Goal: Task Accomplishment & Management: Complete application form

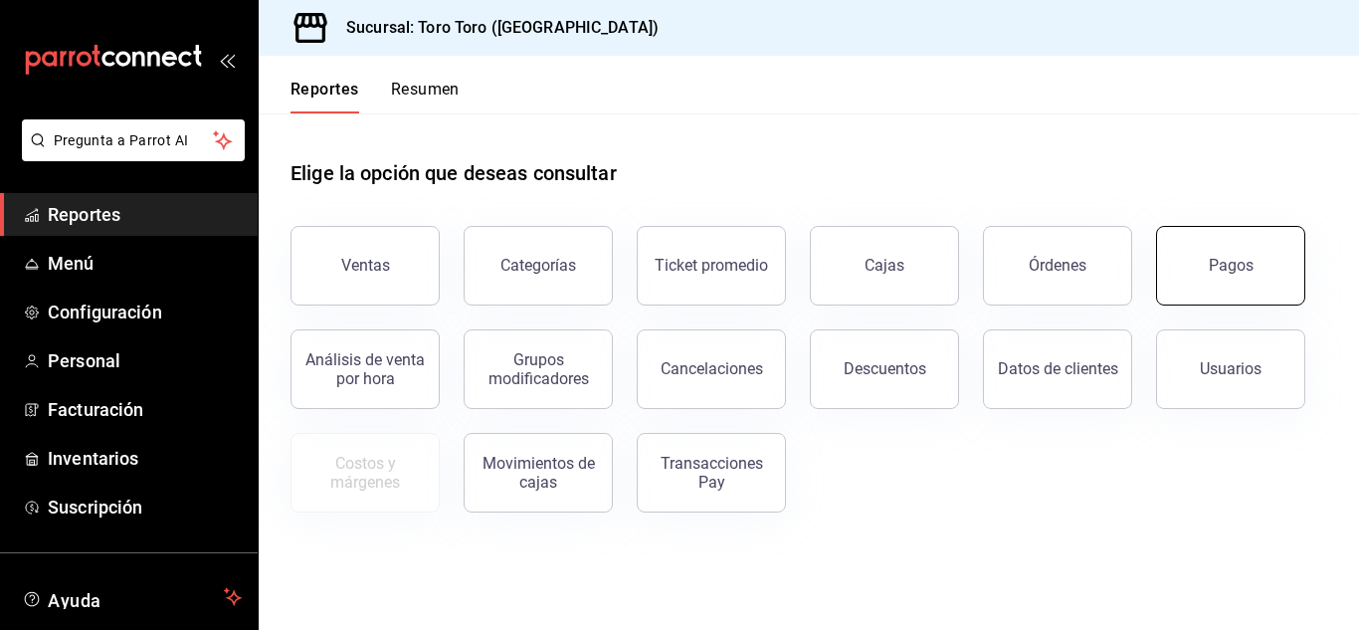
click at [1217, 255] on button "Pagos" at bounding box center [1230, 266] width 149 height 80
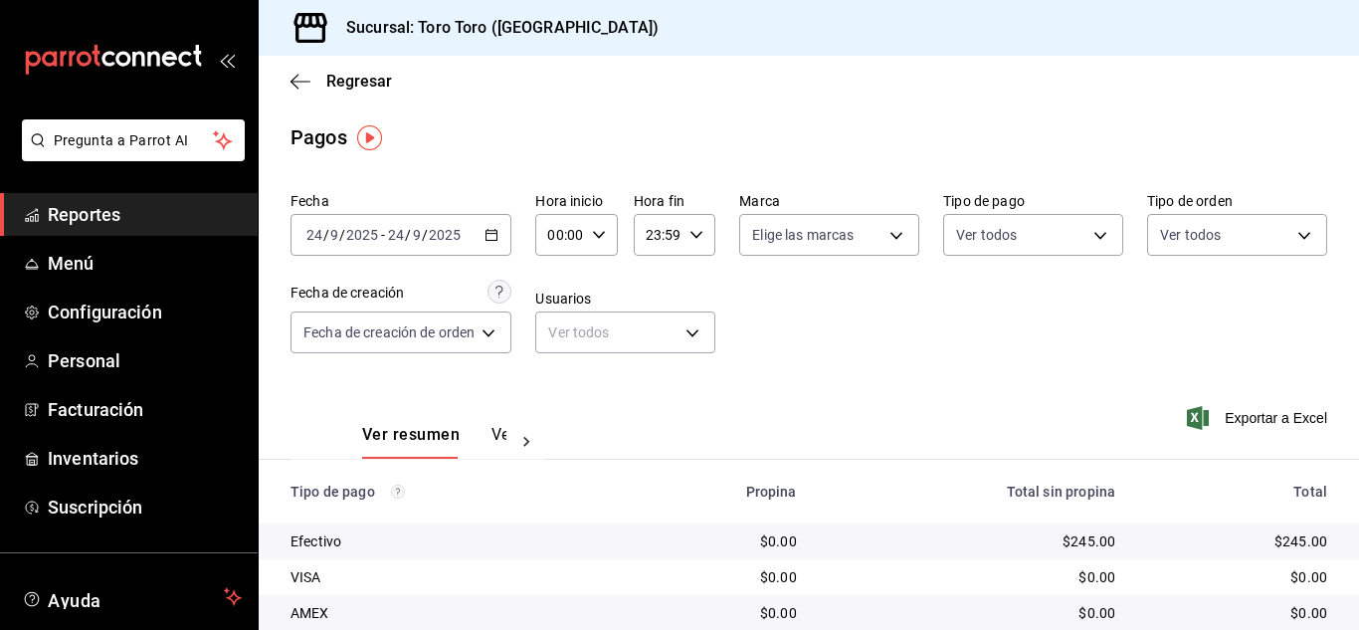
click at [497, 237] on icon "button" at bounding box center [492, 235] width 14 height 14
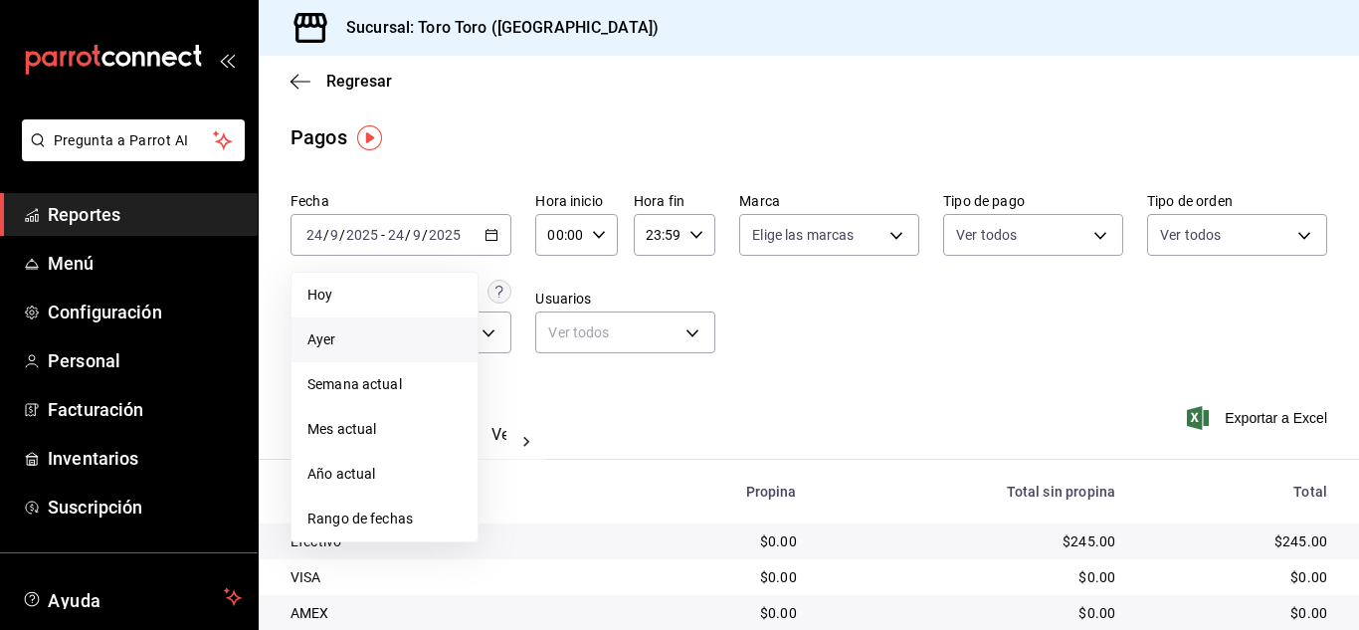
click at [348, 335] on span "Ayer" at bounding box center [385, 339] width 154 height 21
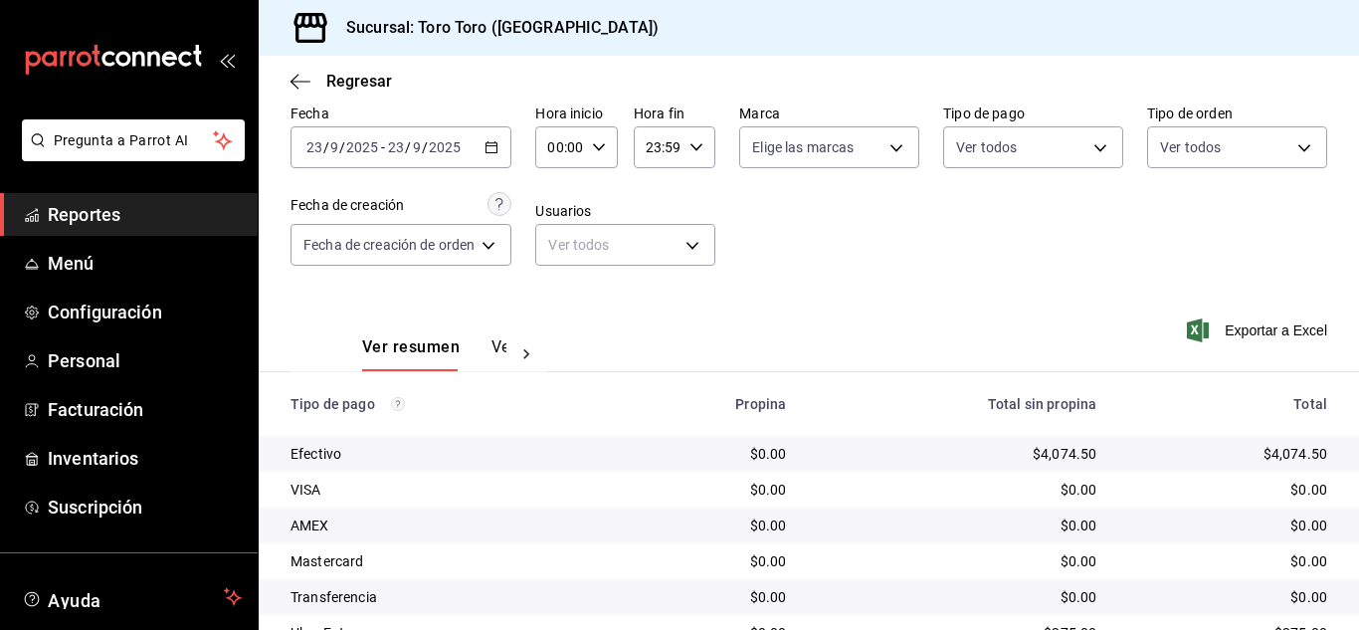
scroll to position [86, 0]
click at [493, 147] on icon "button" at bounding box center [492, 149] width 14 height 14
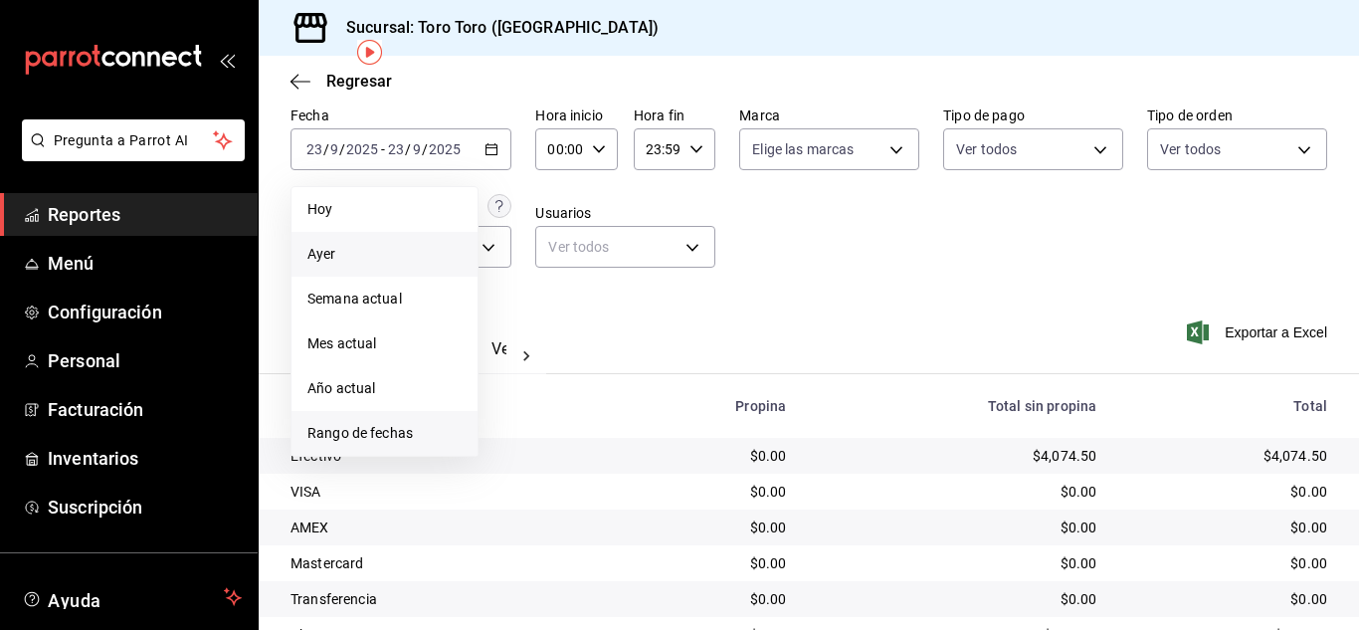
click at [387, 439] on span "Rango de fechas" at bounding box center [385, 433] width 154 height 21
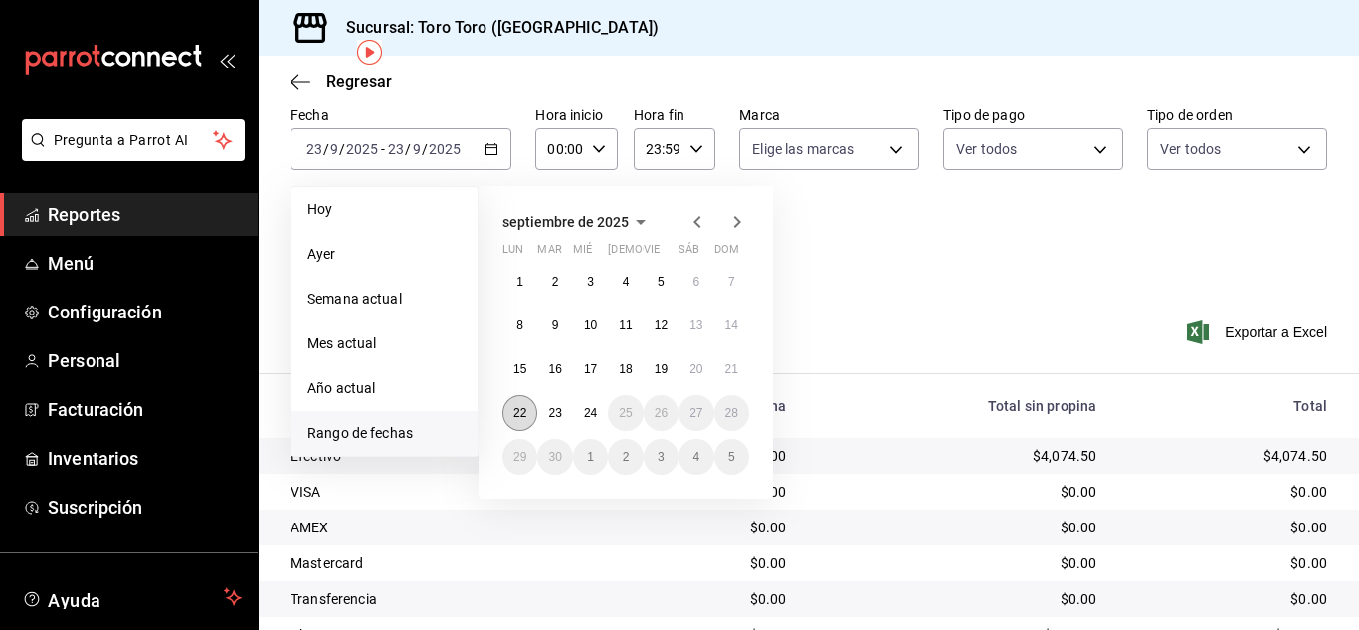
click at [519, 414] on abbr "22" at bounding box center [520, 413] width 13 height 14
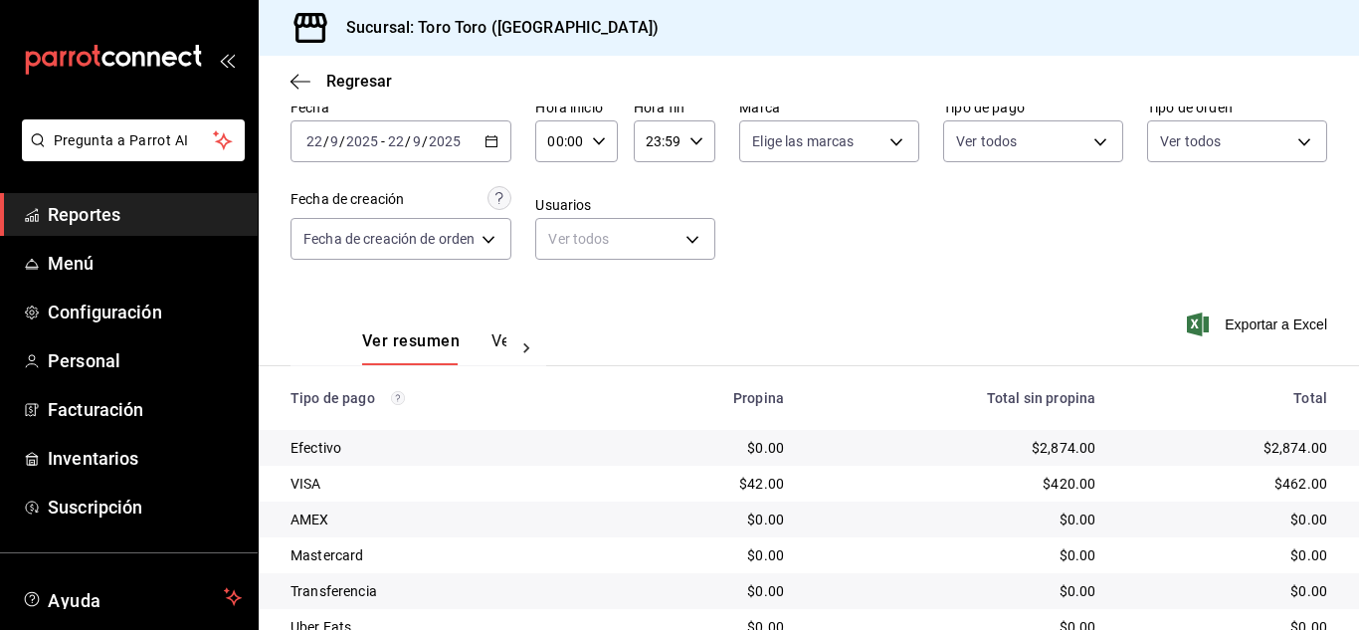
scroll to position [86, 0]
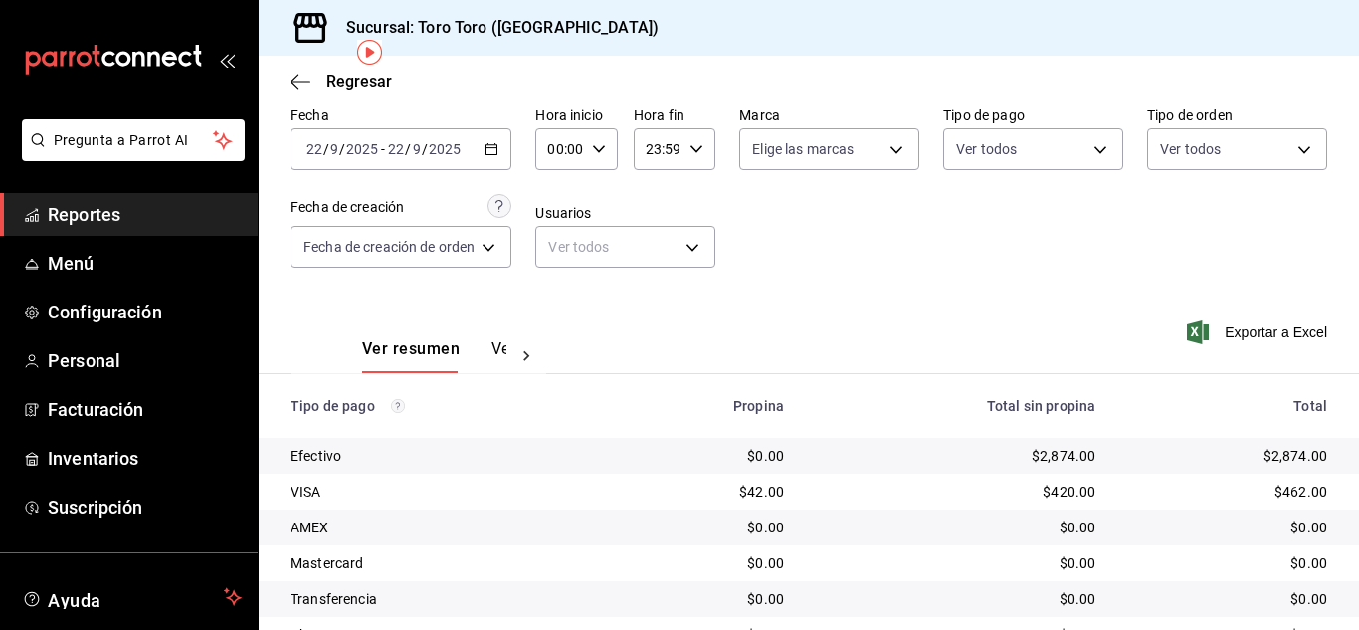
click at [503, 145] on div "[DATE] [DATE] - [DATE] [DATE]" at bounding box center [401, 149] width 221 height 42
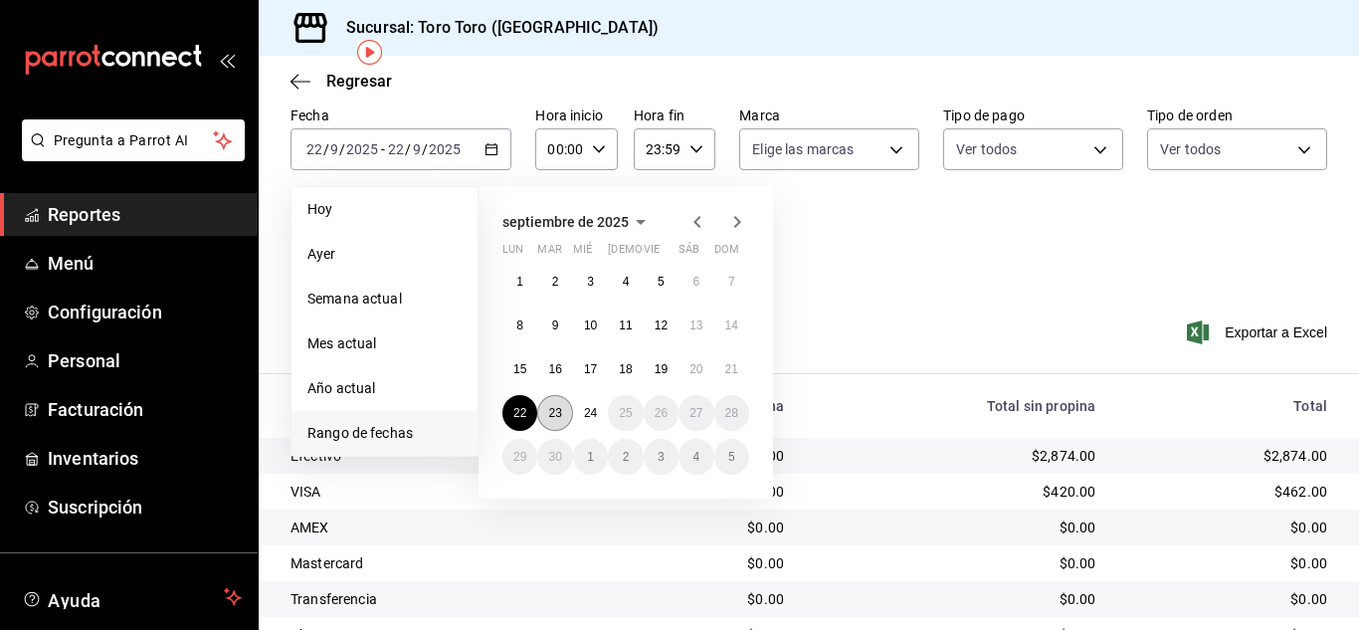
click at [557, 413] on abbr "23" at bounding box center [554, 413] width 13 height 14
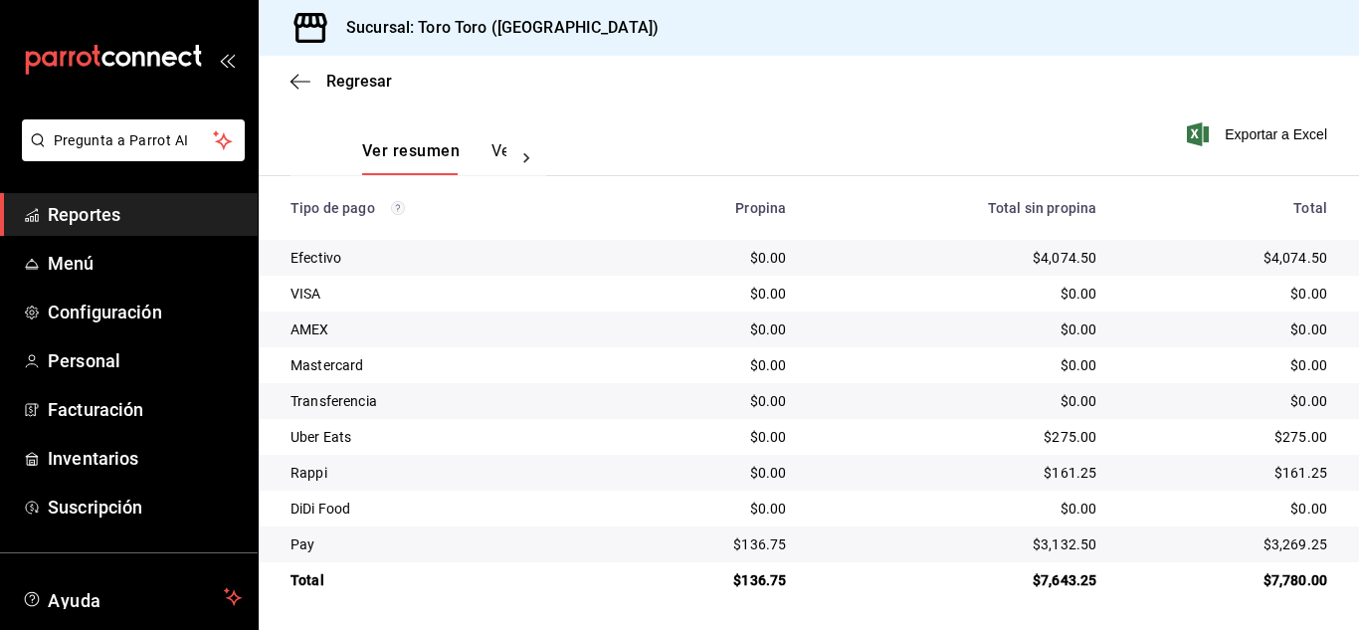
scroll to position [285, 0]
click at [95, 421] on span "Facturación" at bounding box center [145, 409] width 194 height 27
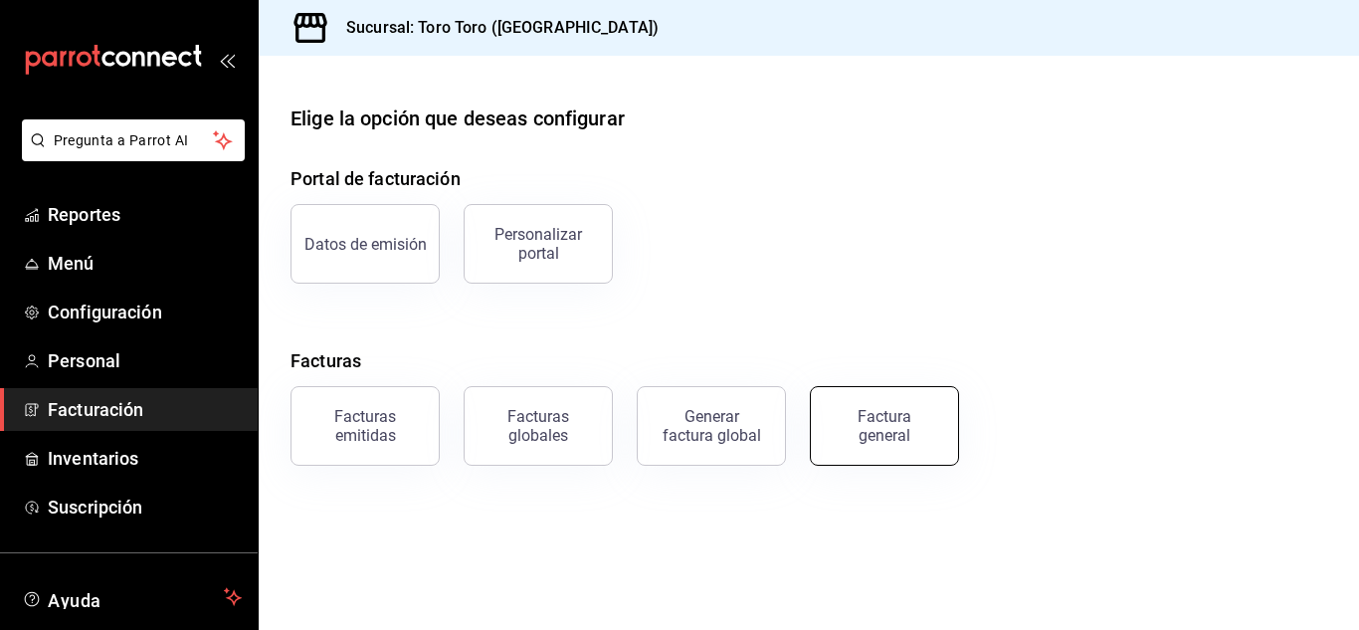
click at [896, 440] on div "Factura general" at bounding box center [885, 426] width 100 height 38
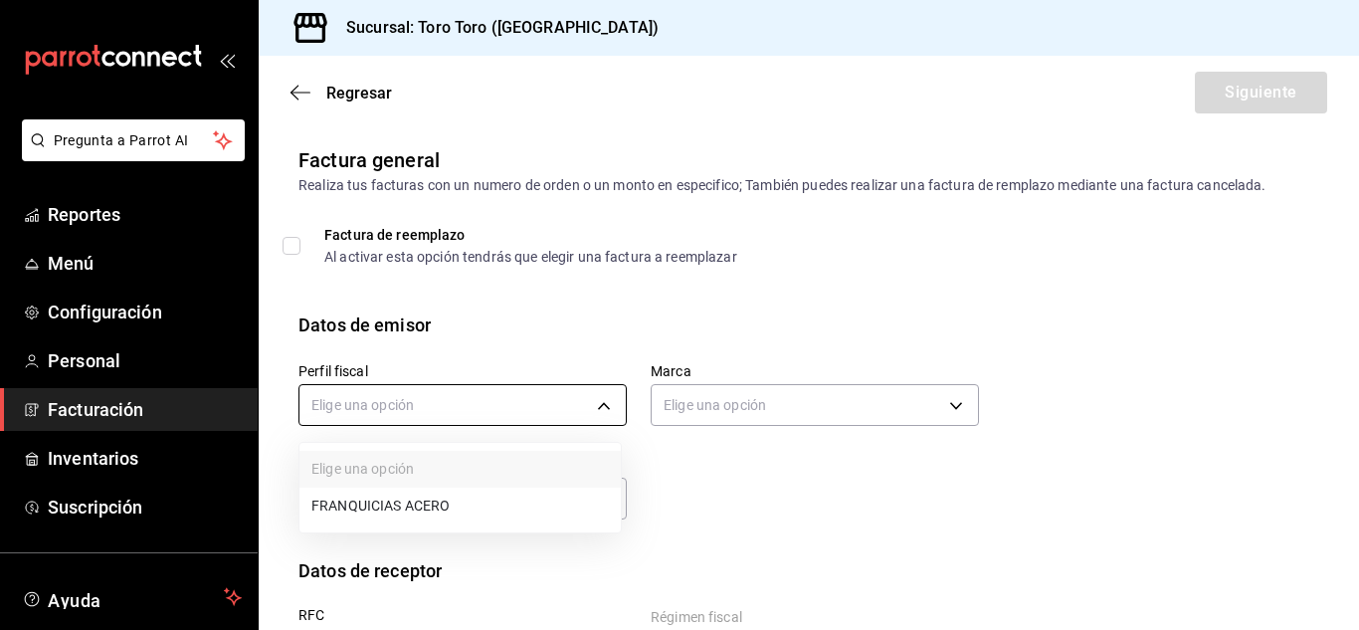
click at [595, 409] on body "Pregunta a Parrot AI Reportes Menú Configuración Personal Facturación Inventari…" at bounding box center [679, 315] width 1359 height 630
click at [402, 505] on li "FRANQUICIAS ACERO" at bounding box center [460, 506] width 321 height 37
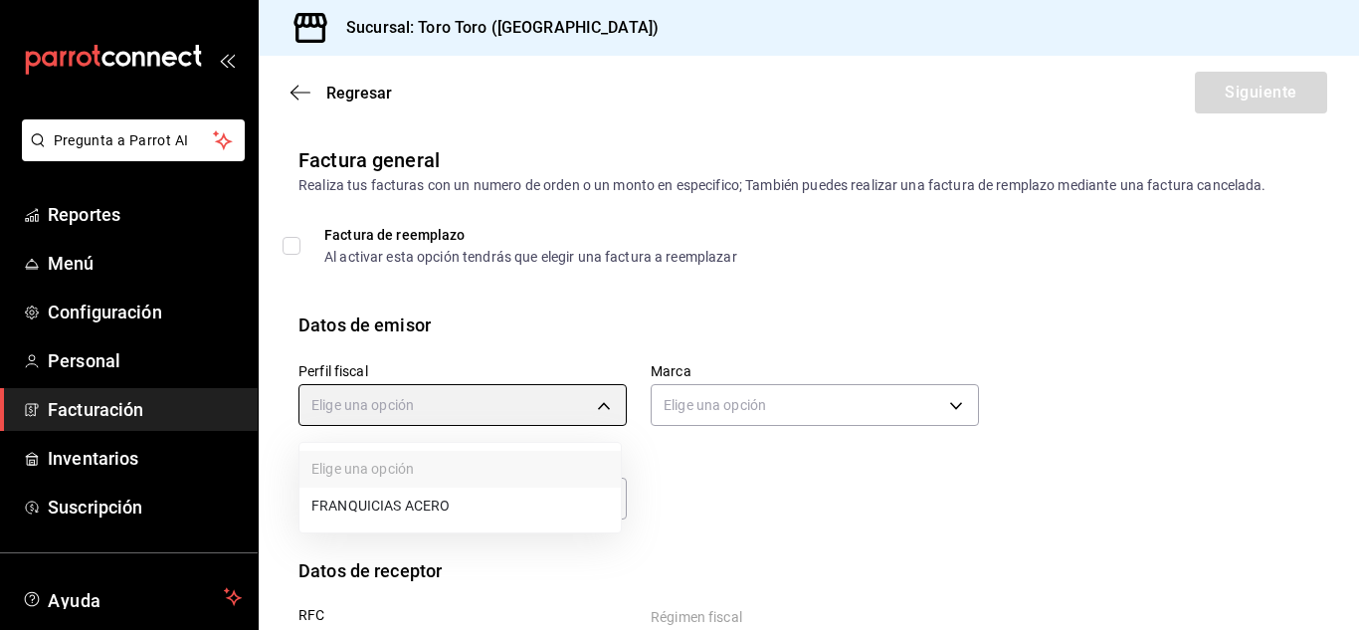
type input "fca5e0e9-ec24-4c55-a37c-d86f8f8ed503"
type input "c3b78daf-0c30-47f1-ad3e-484ffe860a05"
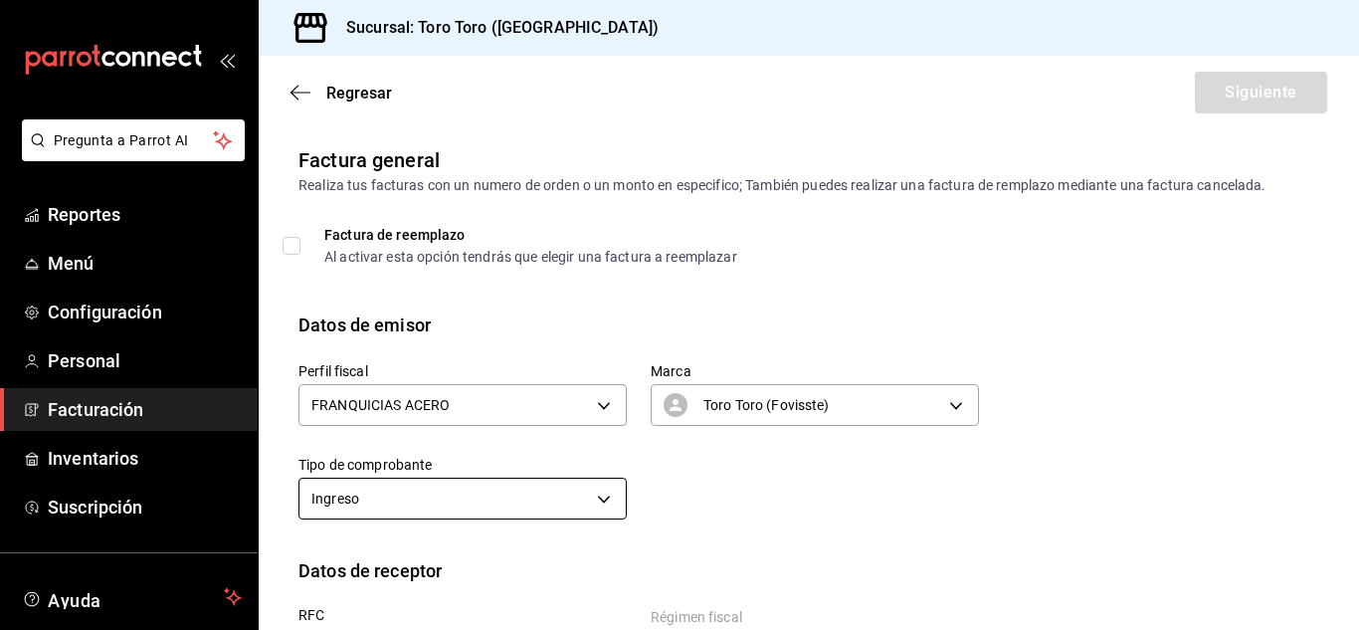
click at [603, 499] on body "Pregunta a Parrot AI Reportes Menú Configuración Personal Facturación Inventari…" at bounding box center [679, 315] width 1359 height 630
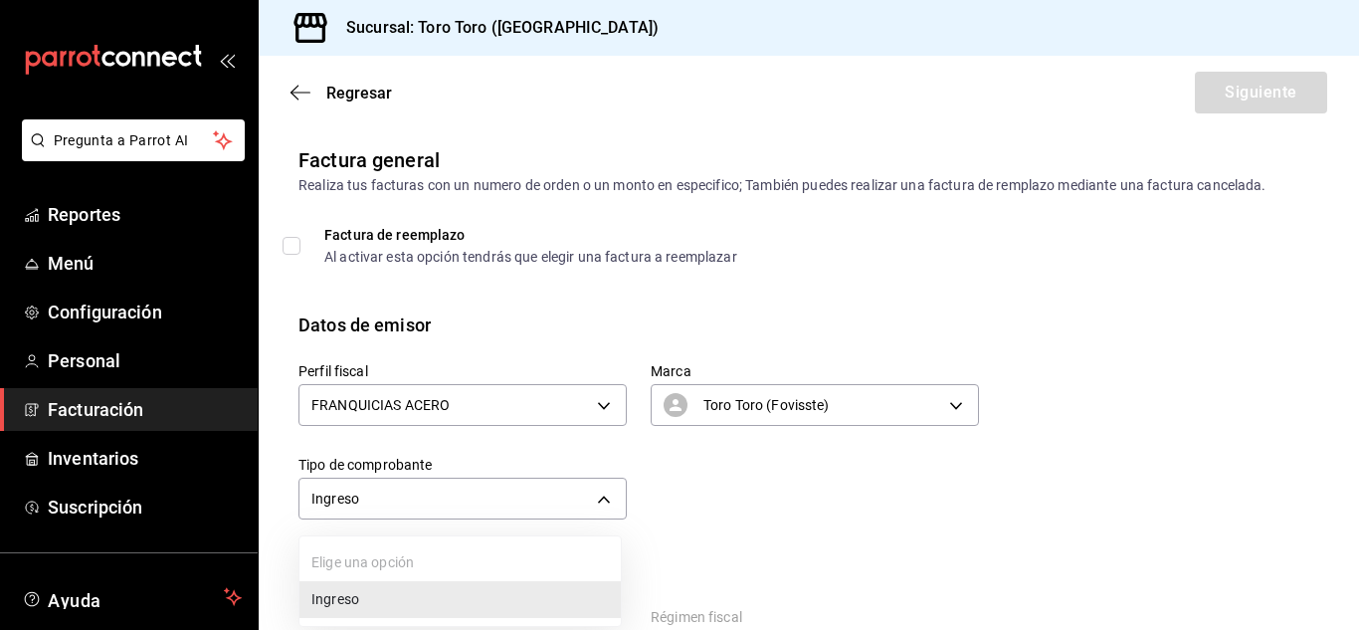
drag, startPoint x: 1347, startPoint y: 394, endPoint x: 1358, endPoint y: 482, distance: 88.4
click at [1358, 482] on div at bounding box center [679, 315] width 1359 height 630
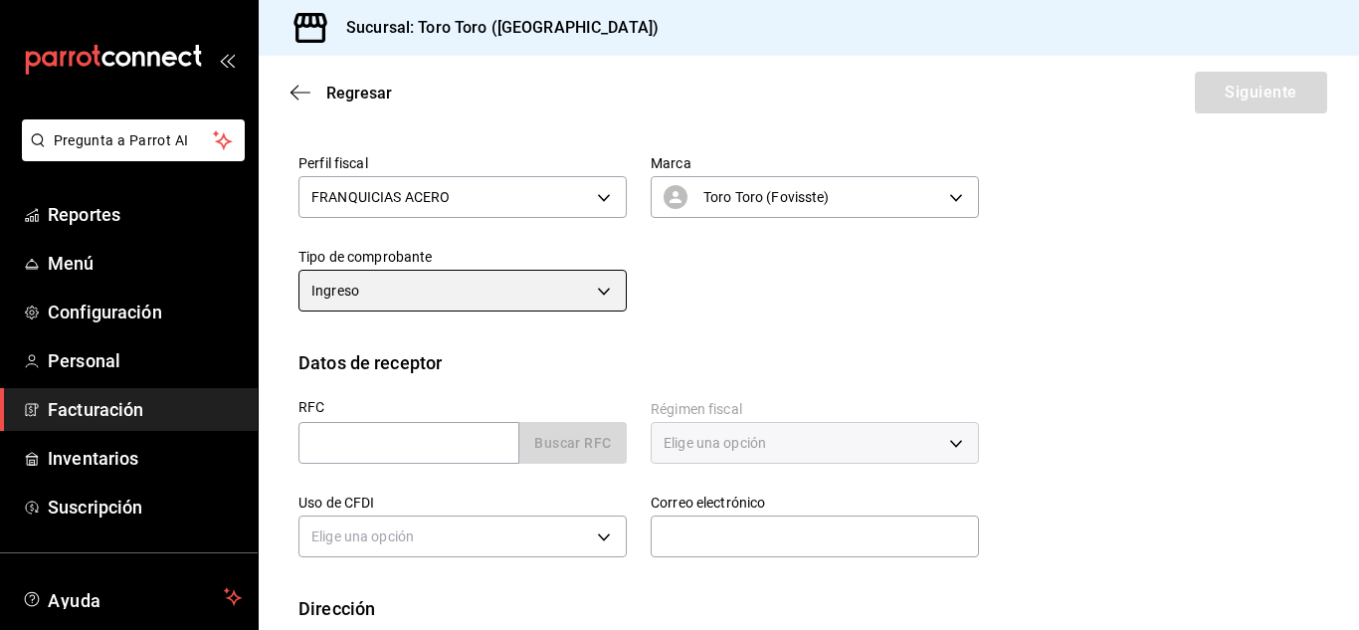
scroll to position [223, 0]
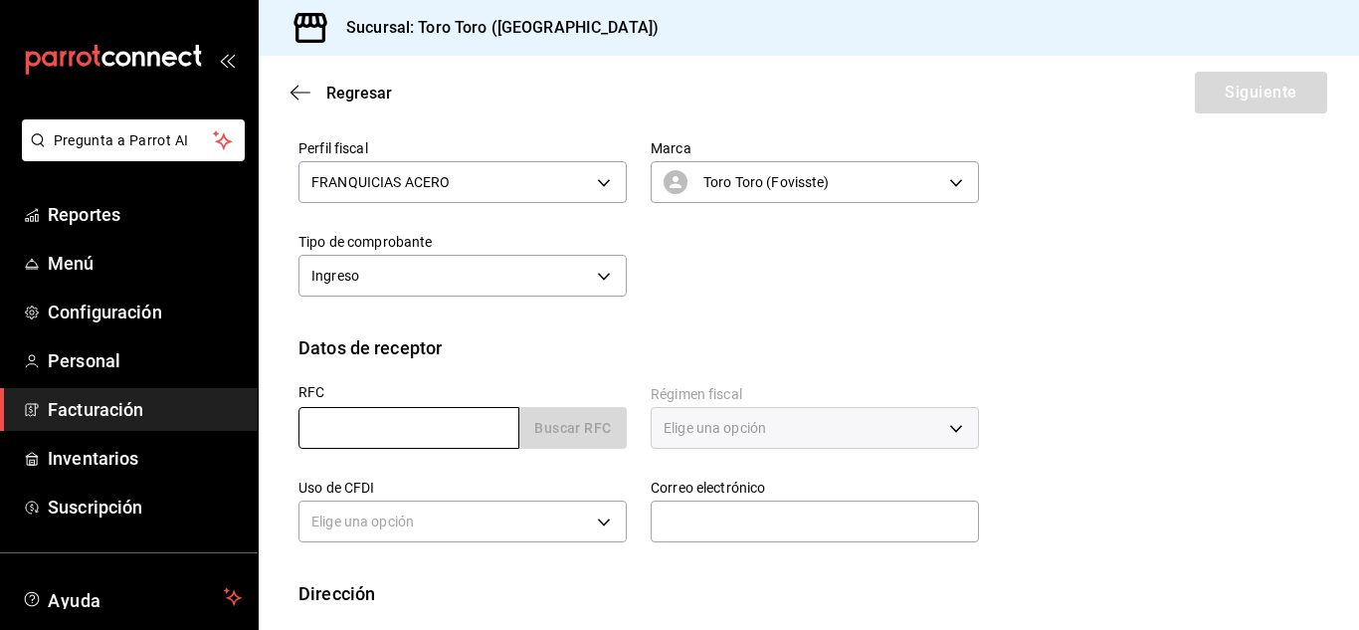
click at [464, 434] on input "text" at bounding box center [409, 428] width 221 height 42
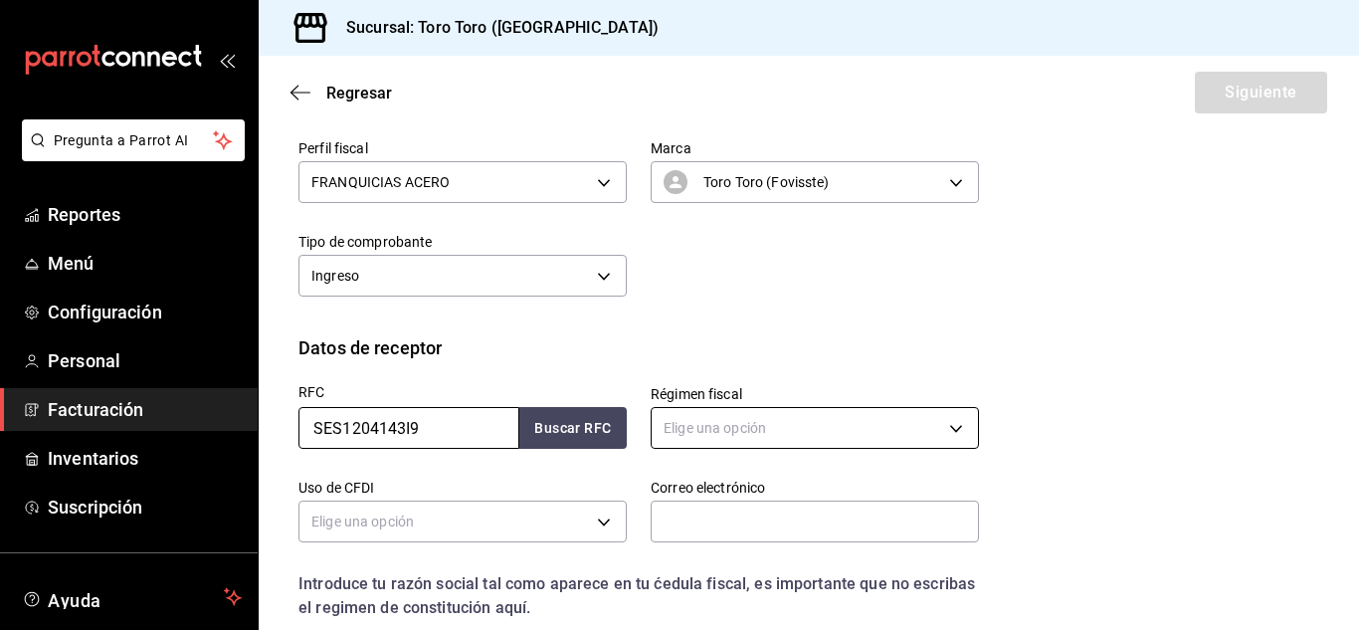
type input "SES1204143I9"
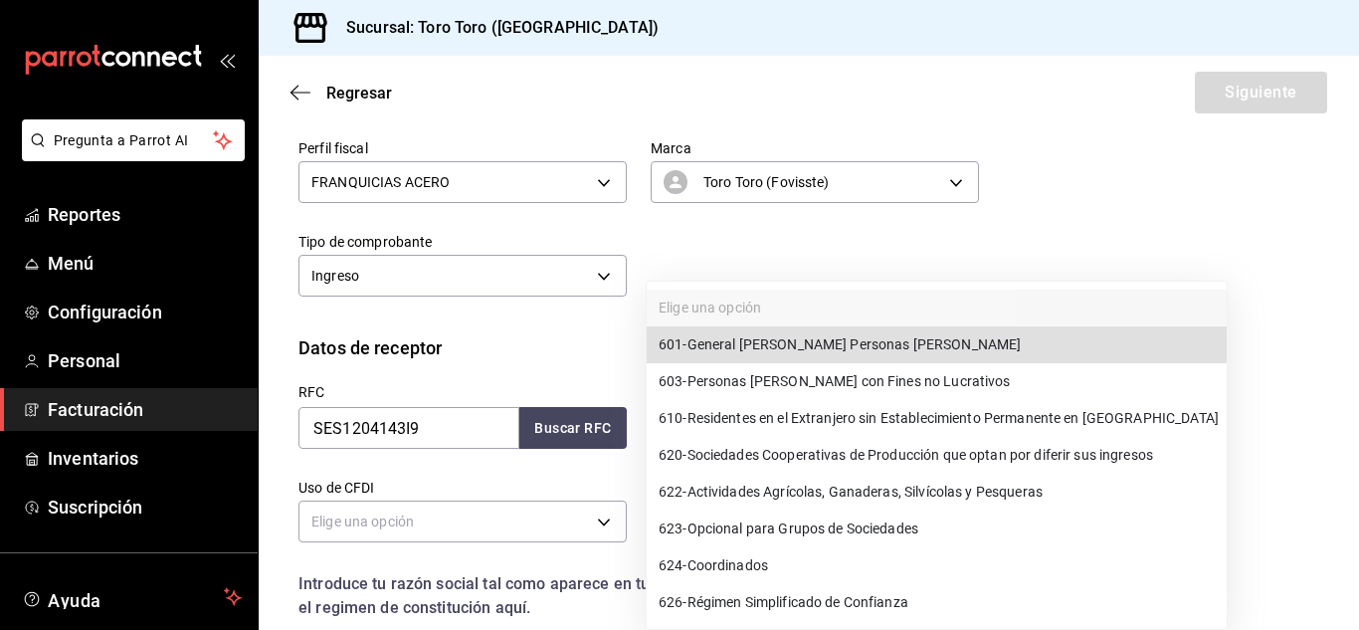
click at [950, 438] on body "Pregunta a Parrot AI Reportes Menú Configuración Personal Facturación Inventari…" at bounding box center [679, 315] width 1359 height 630
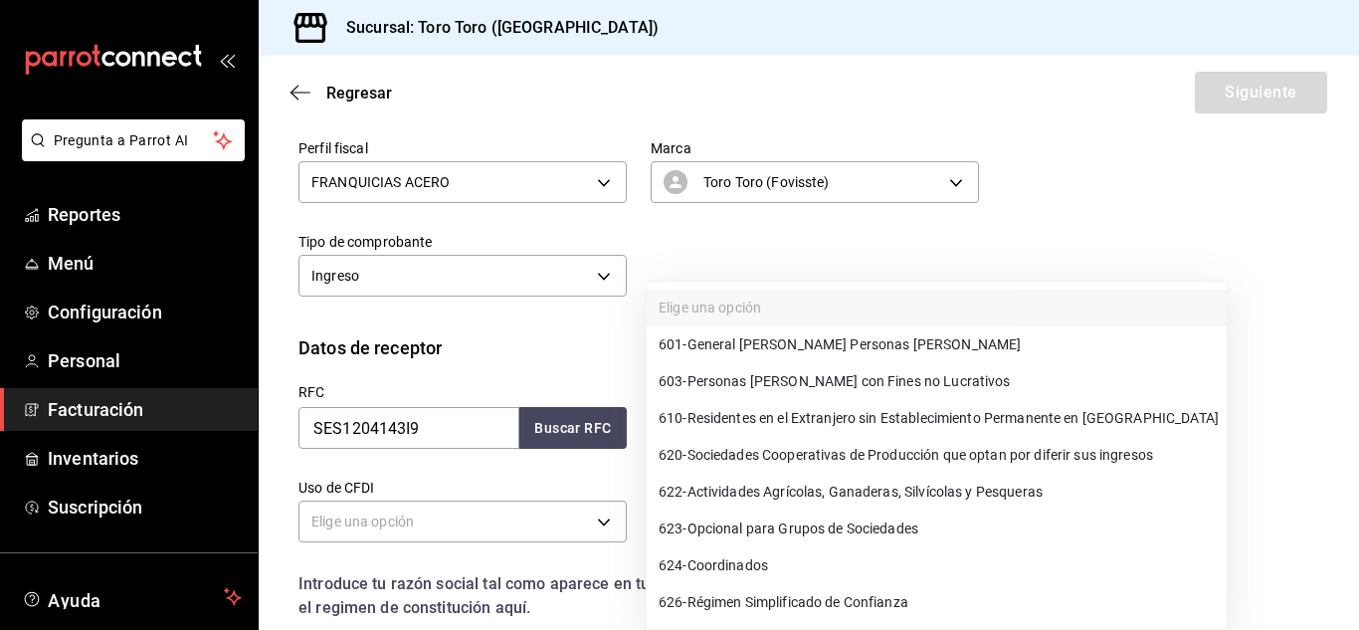
click at [865, 599] on span "626 - Régimen Simplificado de Confianza" at bounding box center [784, 602] width 250 height 21
type input "626"
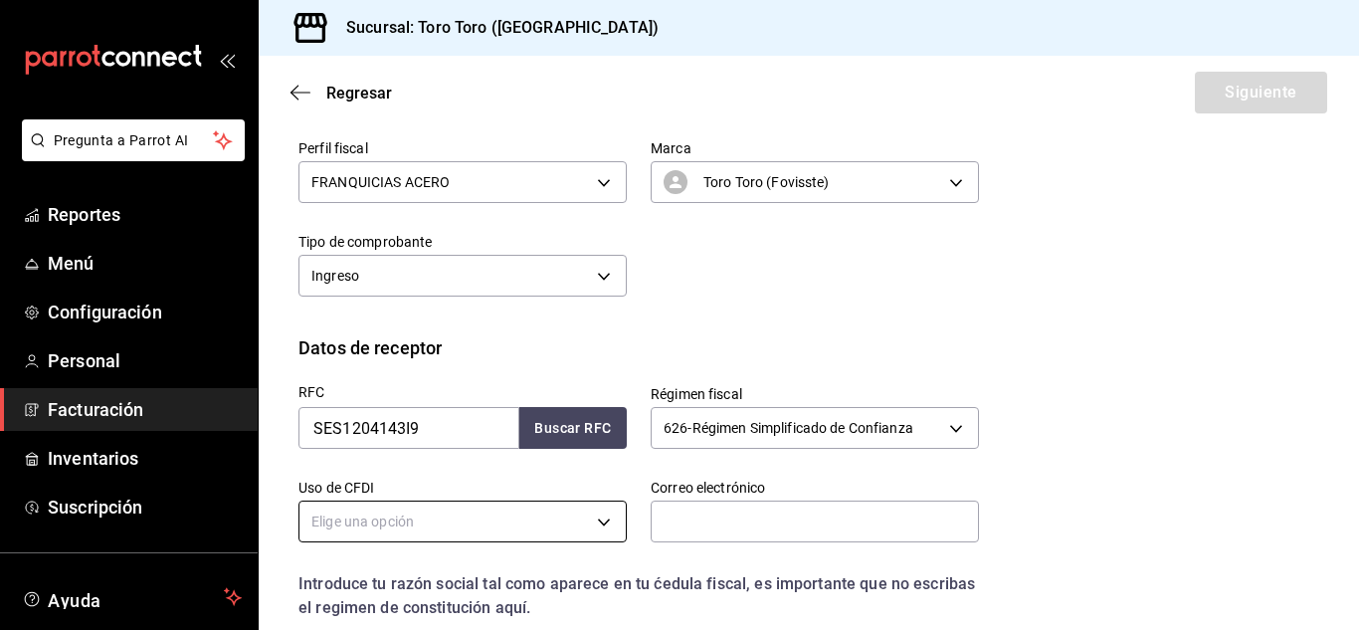
click at [608, 521] on body "Pregunta a Parrot AI Reportes Menú Configuración Personal Facturación Inventari…" at bounding box center [679, 315] width 1359 height 630
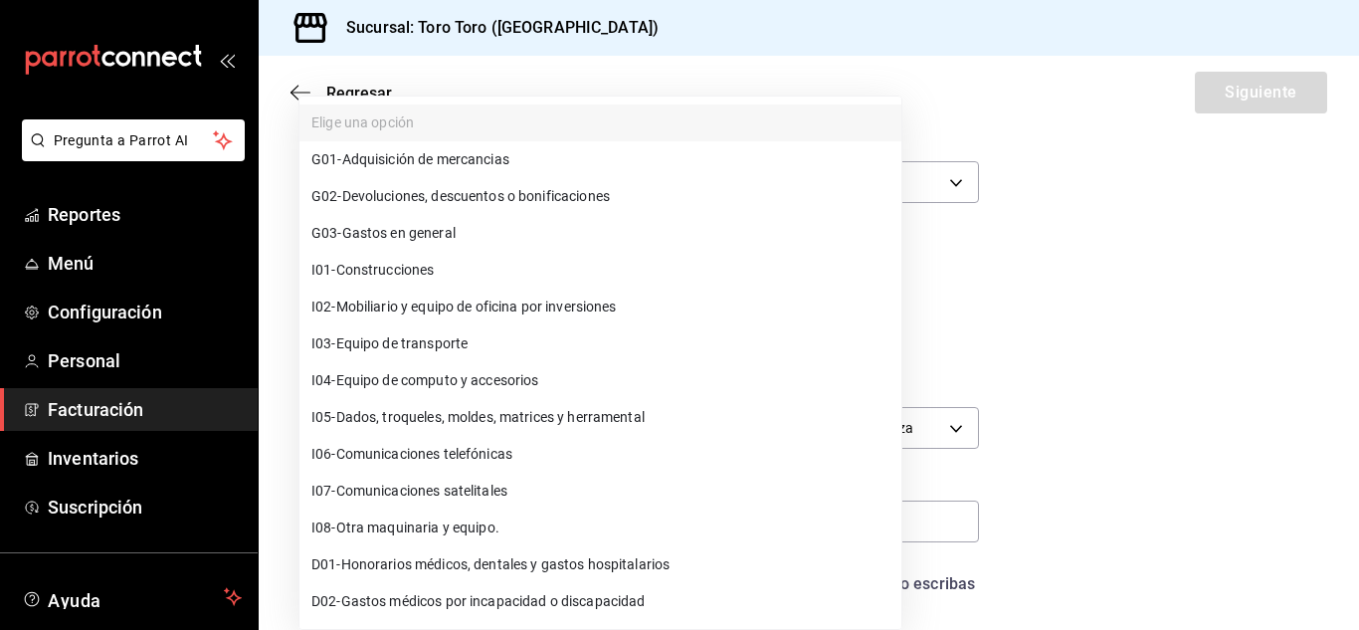
click at [421, 242] on span "G03 - Gastos en general" at bounding box center [383, 233] width 144 height 21
type input "G03"
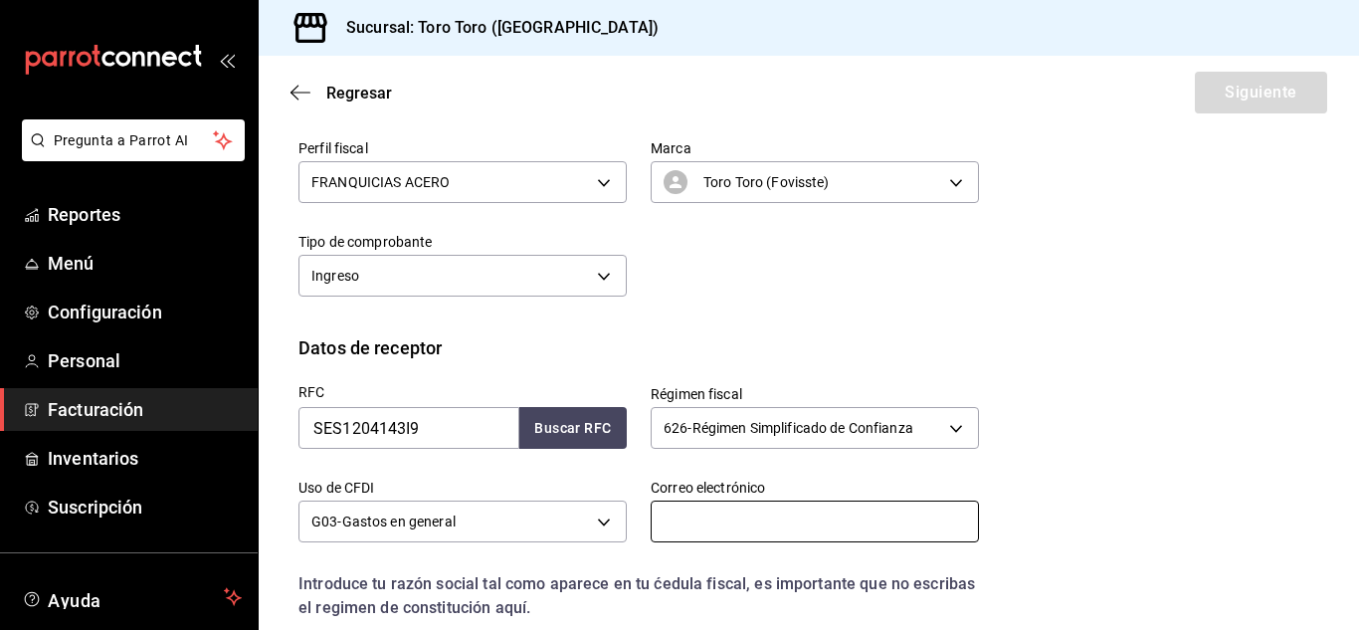
click at [682, 520] on input "text" at bounding box center [815, 522] width 328 height 42
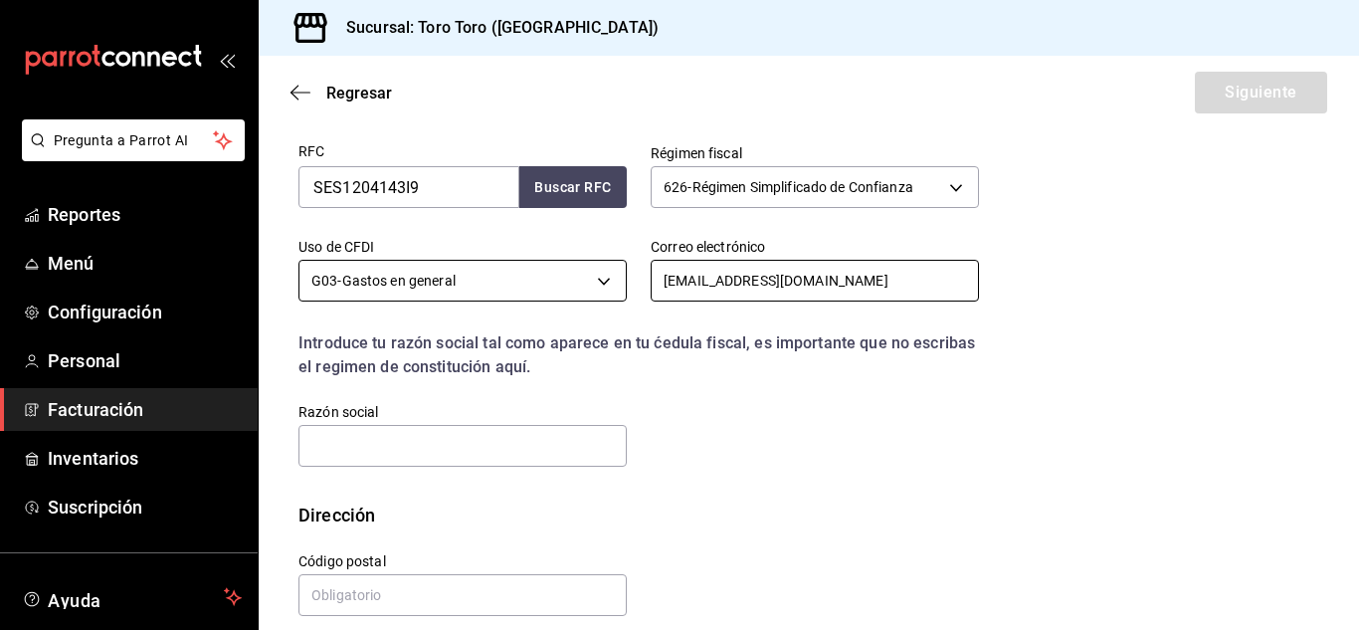
scroll to position [485, 0]
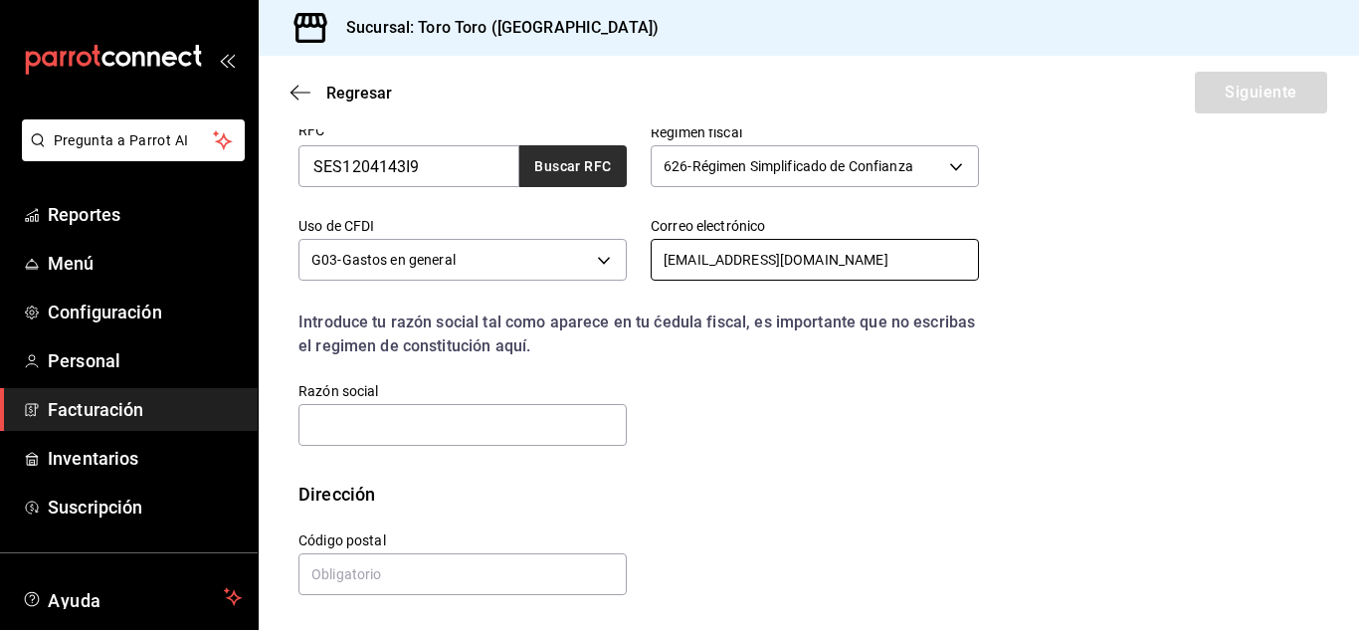
type input "[EMAIL_ADDRESS][DOMAIN_NAME]"
click at [539, 163] on button "Buscar RFC" at bounding box center [572, 166] width 107 height 42
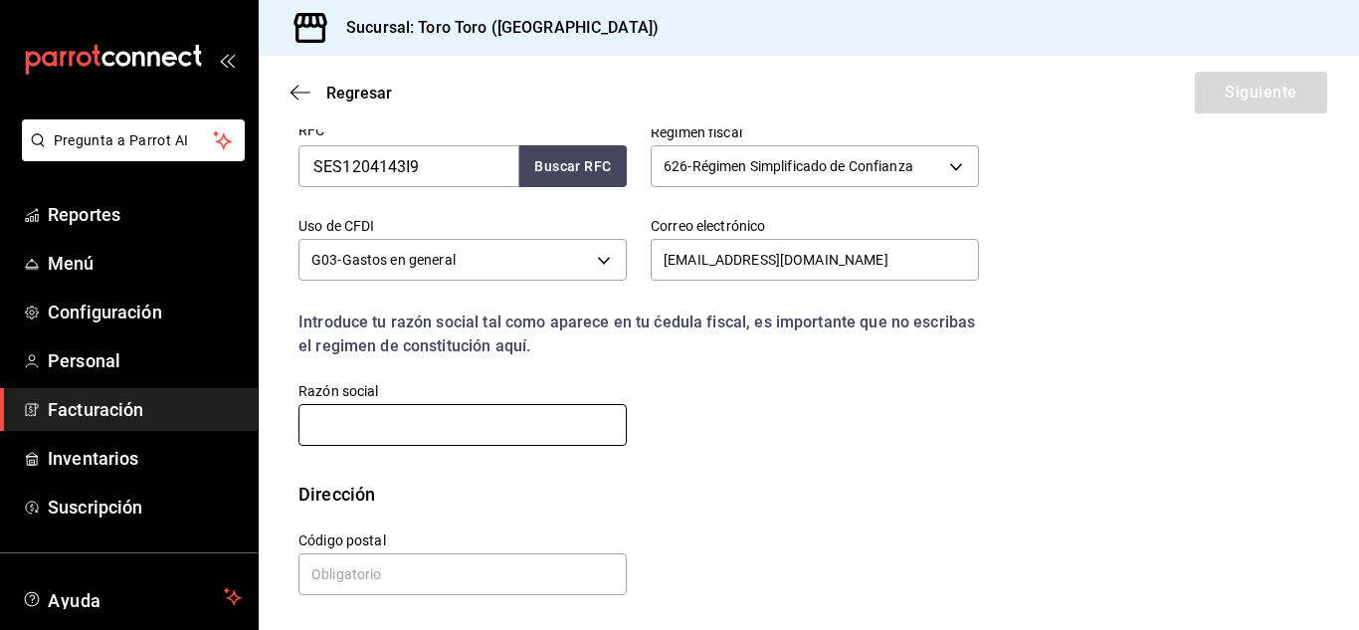
click at [414, 425] on input "text" at bounding box center [463, 425] width 328 height 42
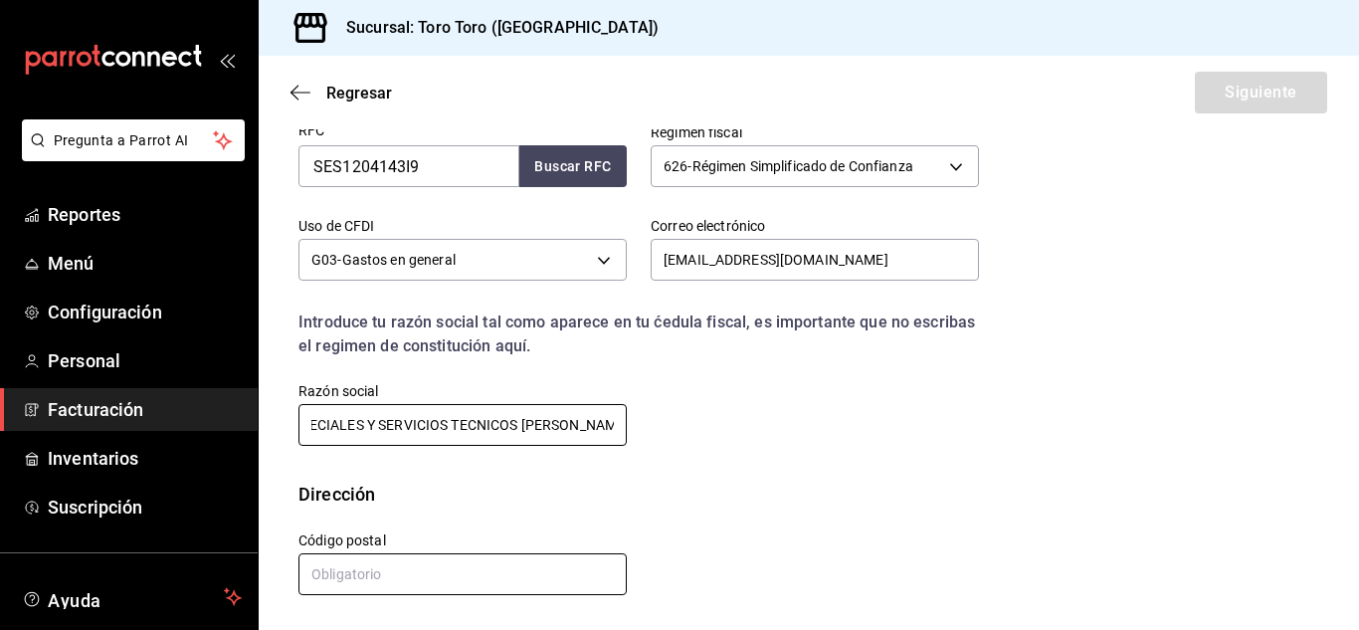
type input "SOLDADURAS ESPECIALES Y SERVICIOS TECNICOS [PERSON_NAME]"
click at [397, 576] on input "text" at bounding box center [463, 574] width 328 height 42
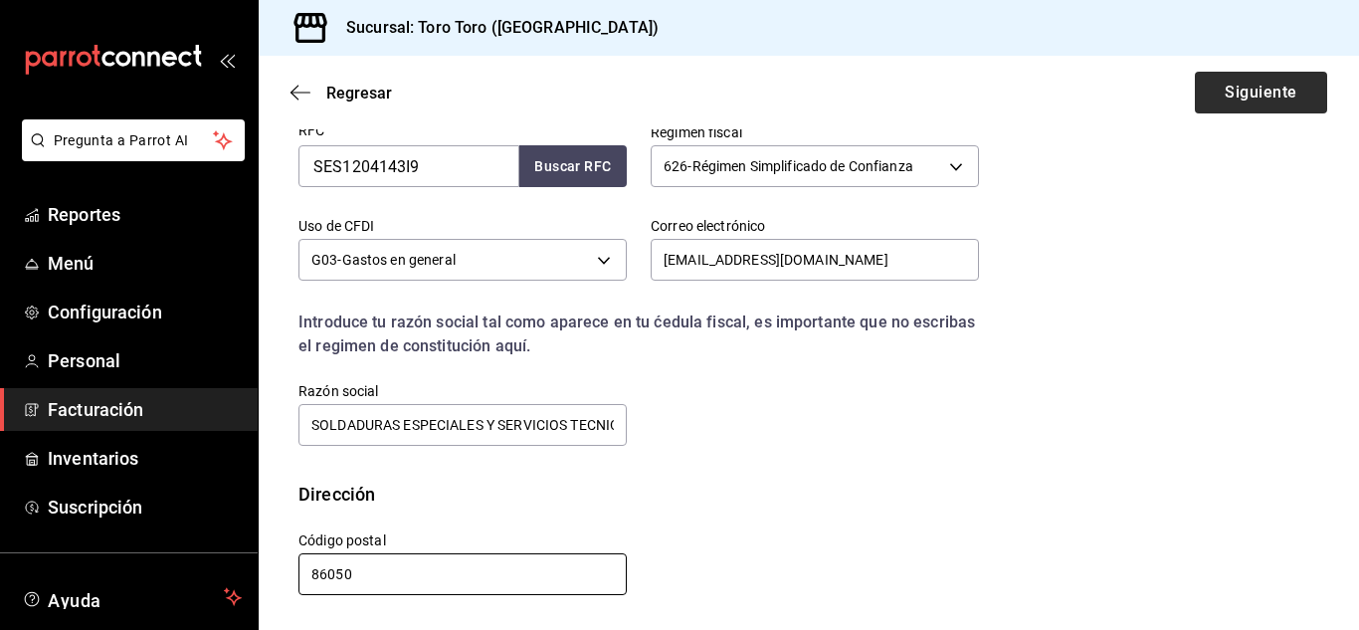
type input "86050"
click at [1267, 92] on button "Siguiente" at bounding box center [1261, 93] width 132 height 42
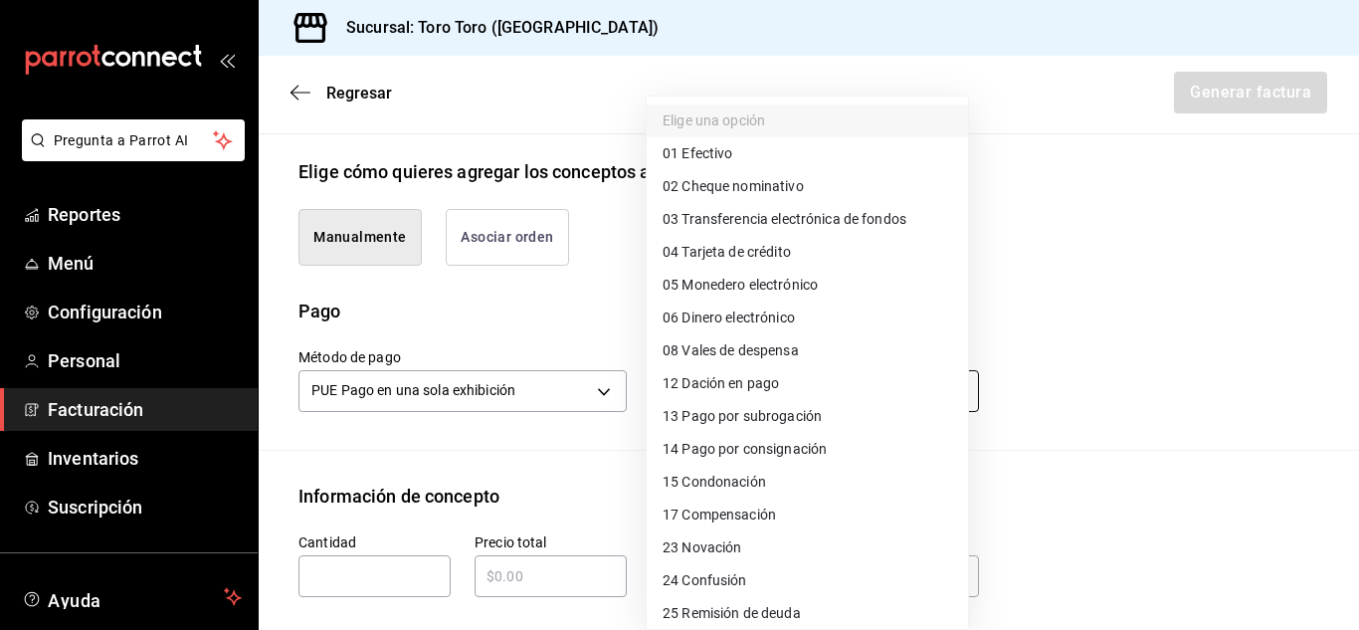
click at [947, 395] on body "Pregunta a Parrot AI Reportes Menú Configuración Personal Facturación Inventari…" at bounding box center [679, 315] width 1359 height 630
click at [734, 148] on li "01 Efectivo" at bounding box center [807, 153] width 321 height 33
type input "01"
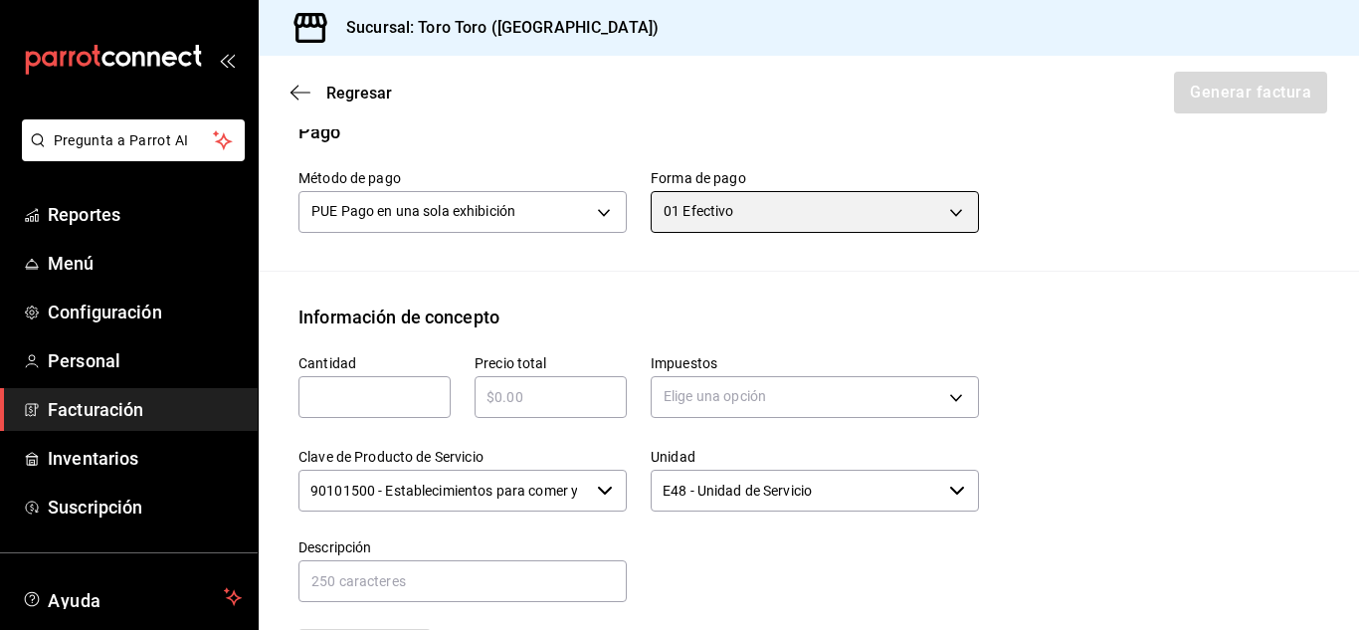
scroll to position [684, 0]
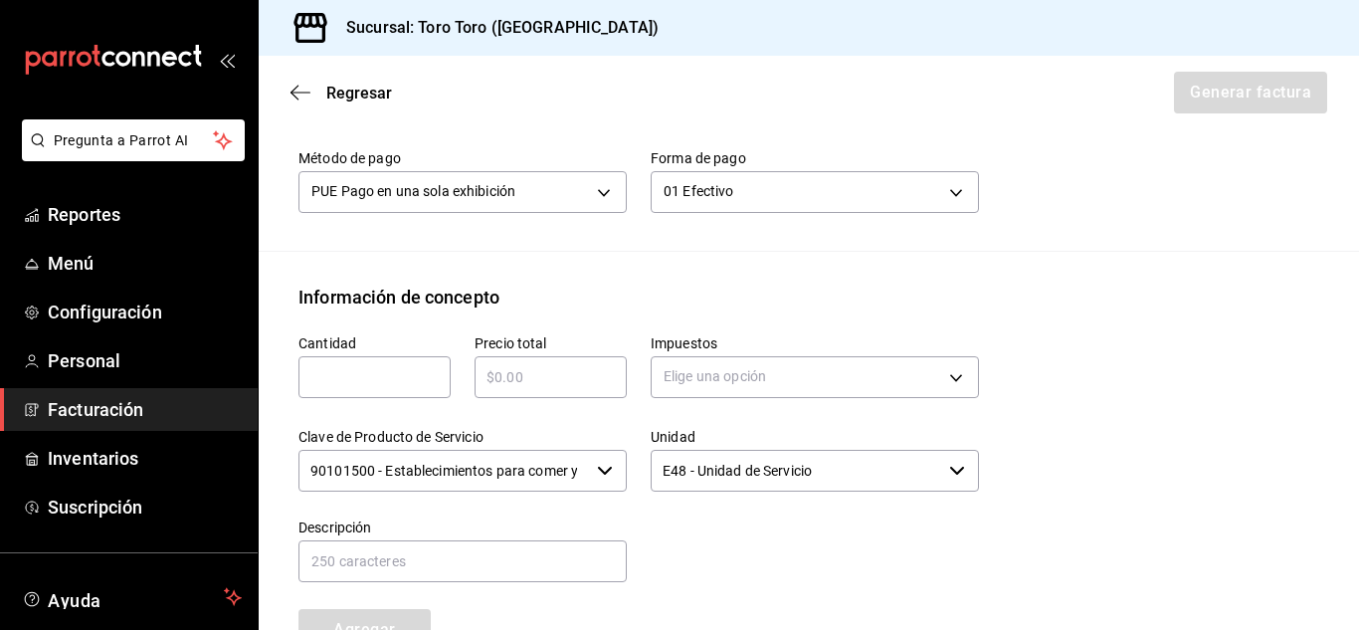
click at [376, 375] on input "text" at bounding box center [375, 377] width 152 height 24
type input "1"
click at [513, 372] on input "text" at bounding box center [551, 377] width 152 height 24
type input "$1425"
click at [948, 378] on body "Pregunta a Parrot AI Reportes Menú Configuración Personal Facturación Inventari…" at bounding box center [679, 315] width 1359 height 630
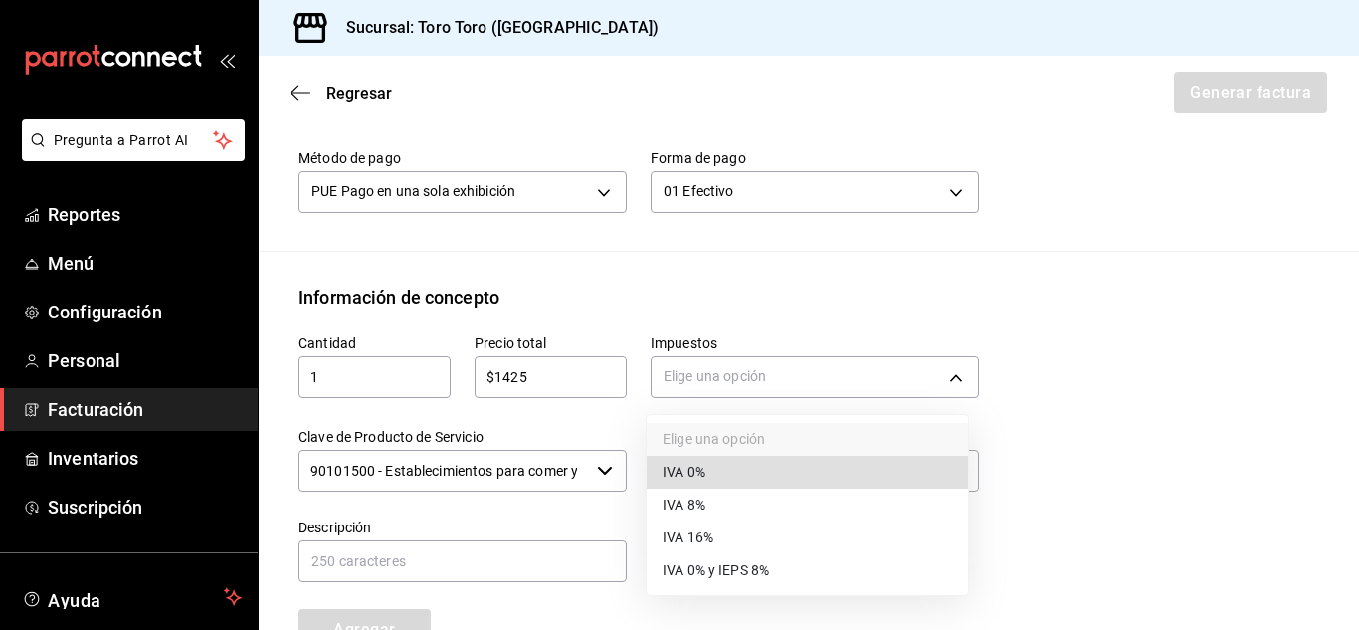
click at [745, 546] on li "IVA 16%" at bounding box center [807, 537] width 321 height 33
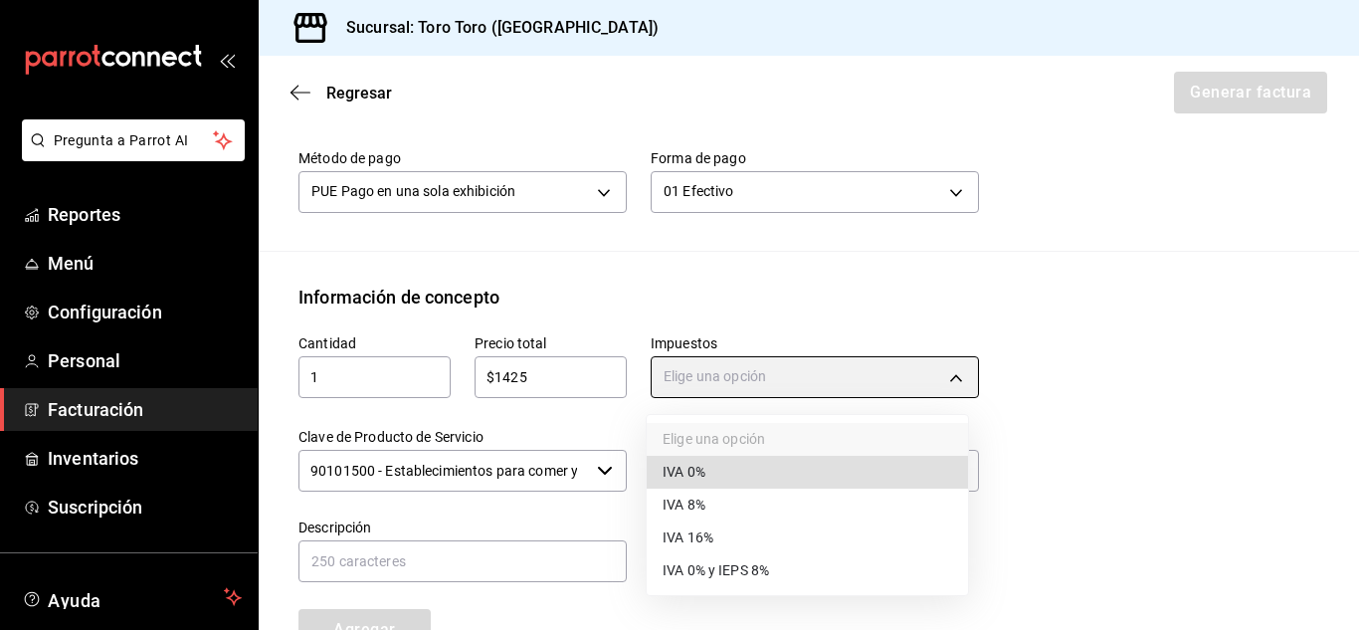
type input "IVA_16"
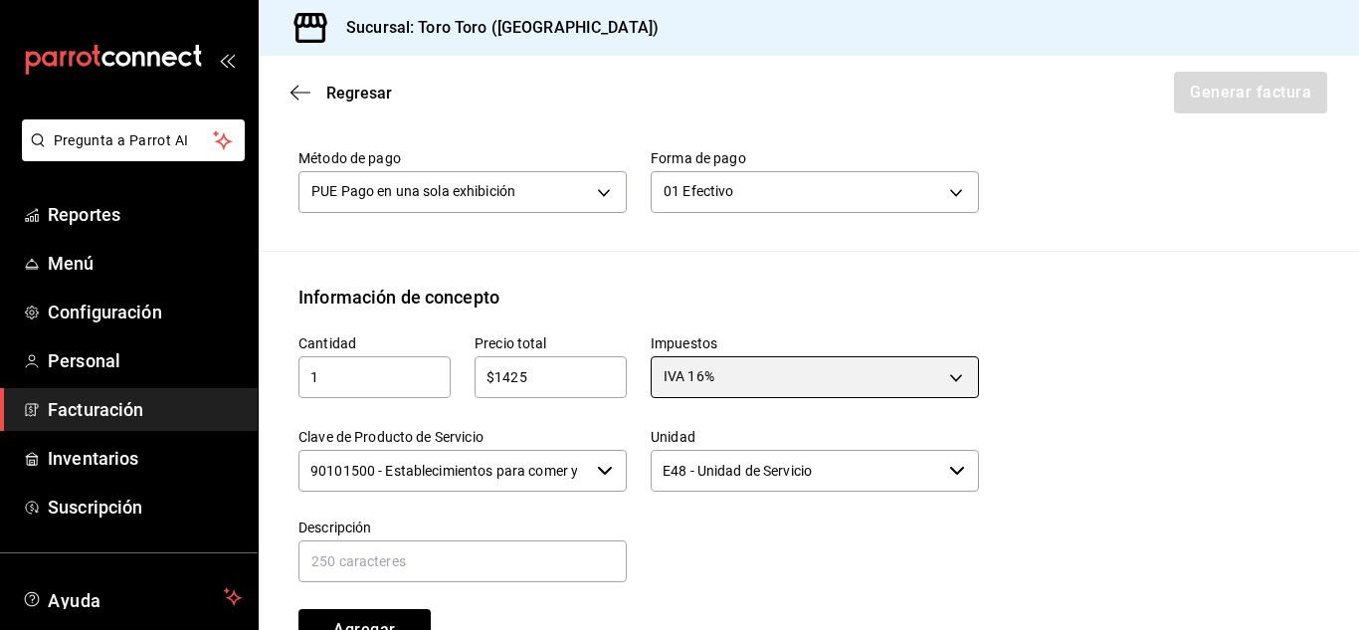
click at [949, 475] on icon "button" at bounding box center [957, 471] width 16 height 16
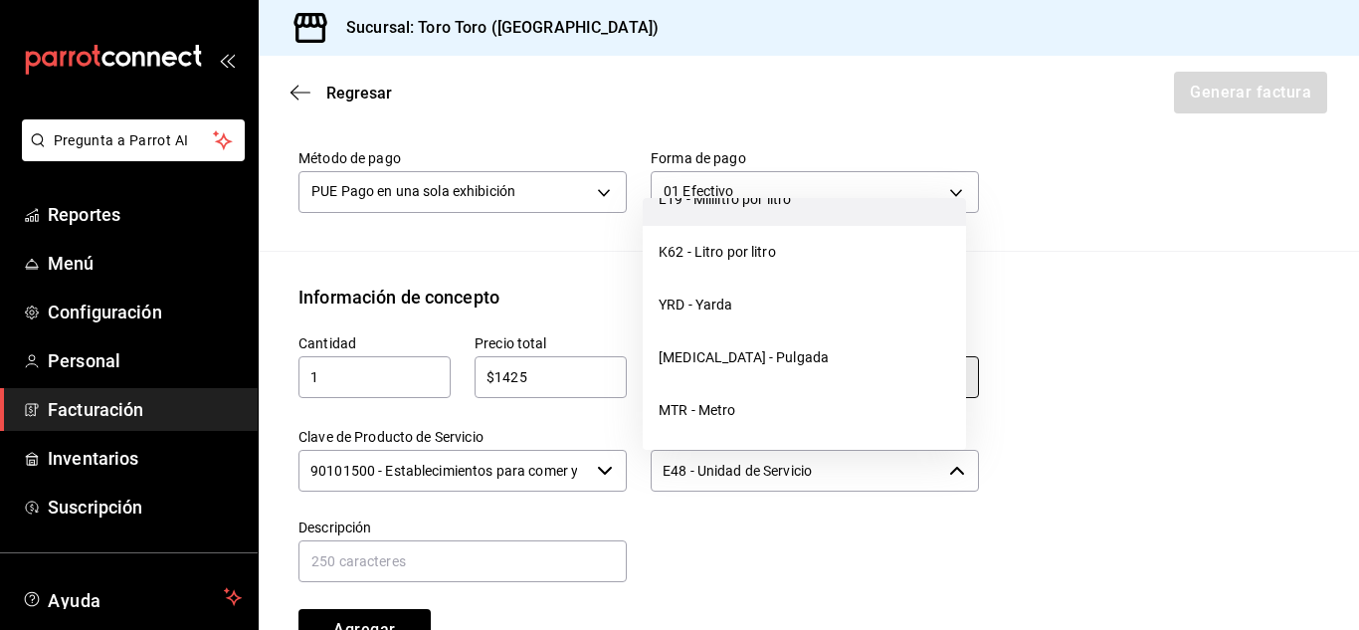
scroll to position [0, 0]
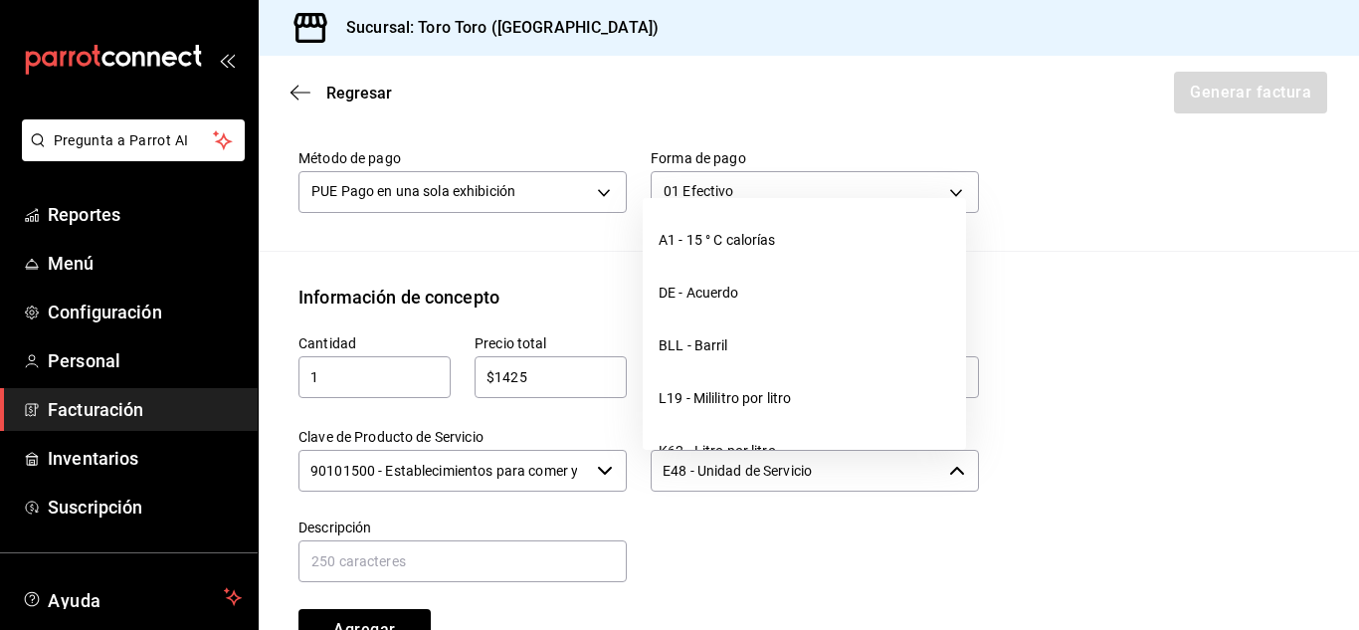
click at [793, 546] on div at bounding box center [803, 540] width 352 height 91
click at [381, 555] on input "text" at bounding box center [463, 561] width 328 height 42
type input "COMIDA"
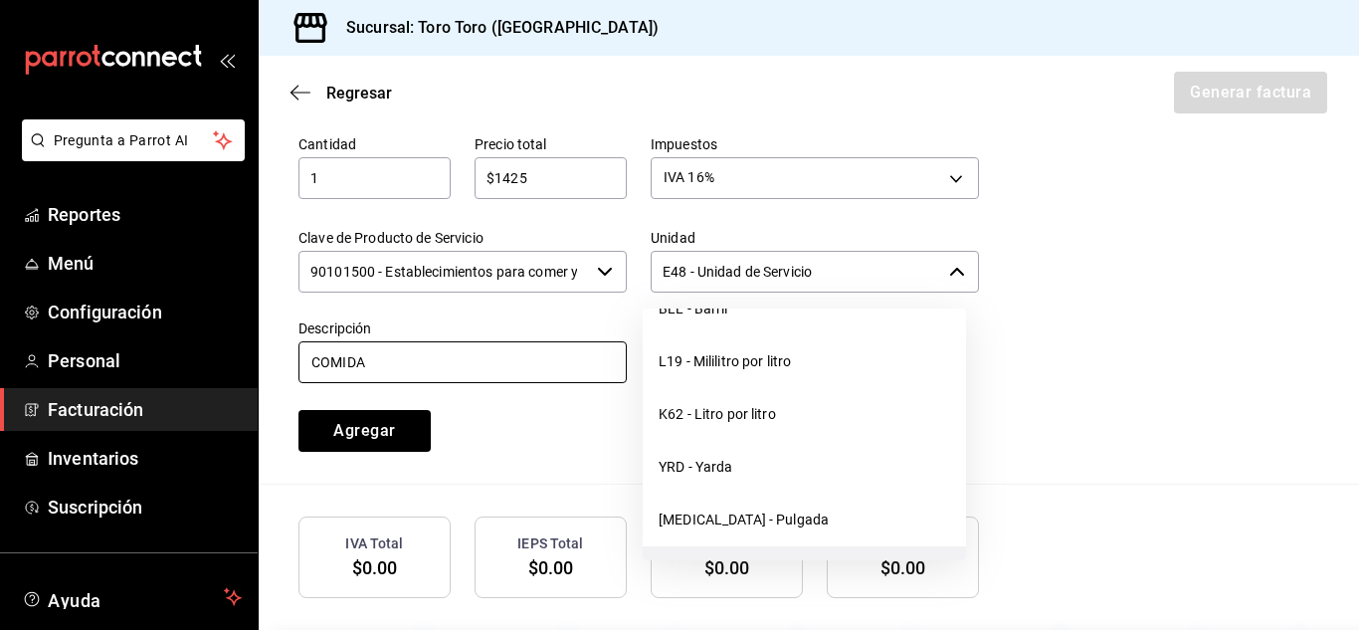
scroll to position [199, 0]
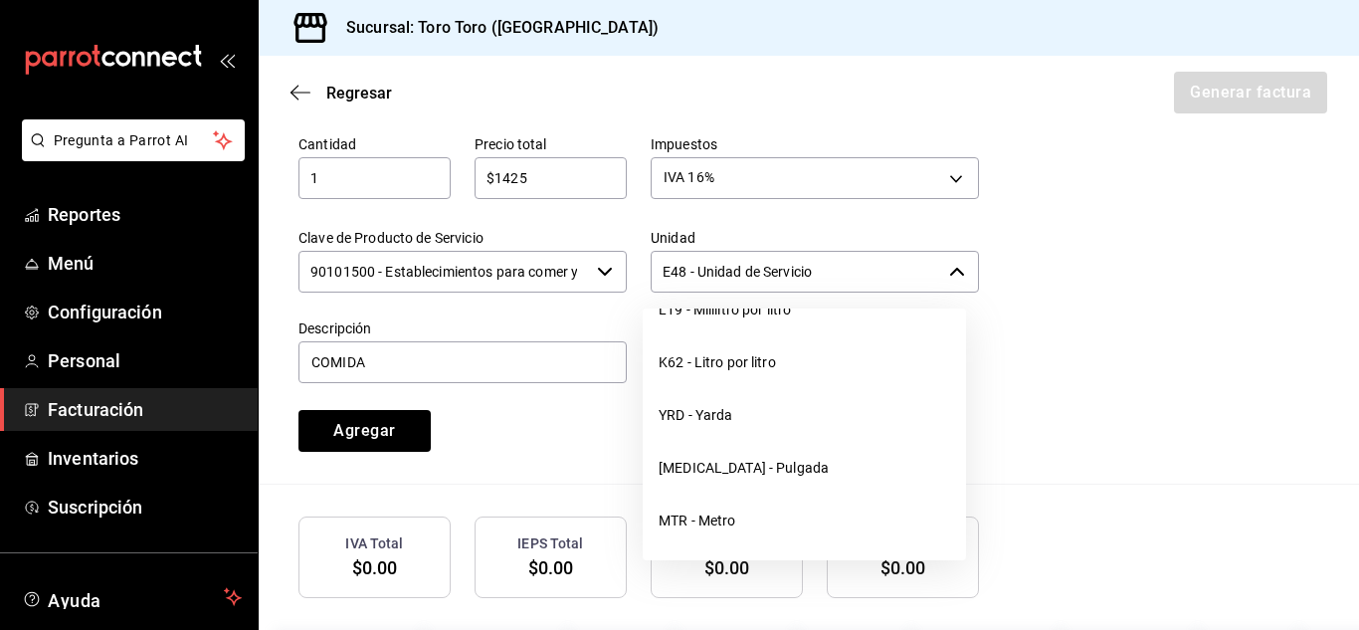
click at [1149, 454] on div "Cantidad 1 ​ Precio total $1425 ​ Impuestos IVA 16% IVA_16 Clave de Producto de…" at bounding box center [809, 297] width 1021 height 372
click at [603, 403] on div "Cantidad 1 ​ Precio total $1425 ​ Impuestos IVA 16% IVA_16 Clave de Producto de…" at bounding box center [627, 281] width 705 height 340
click at [949, 268] on icon "button" at bounding box center [957, 272] width 16 height 16
click at [1036, 400] on div "Cantidad 1 ​ Precio total $1425 ​ Impuestos IVA 16% IVA_16 Clave de Producto de…" at bounding box center [809, 297] width 1021 height 372
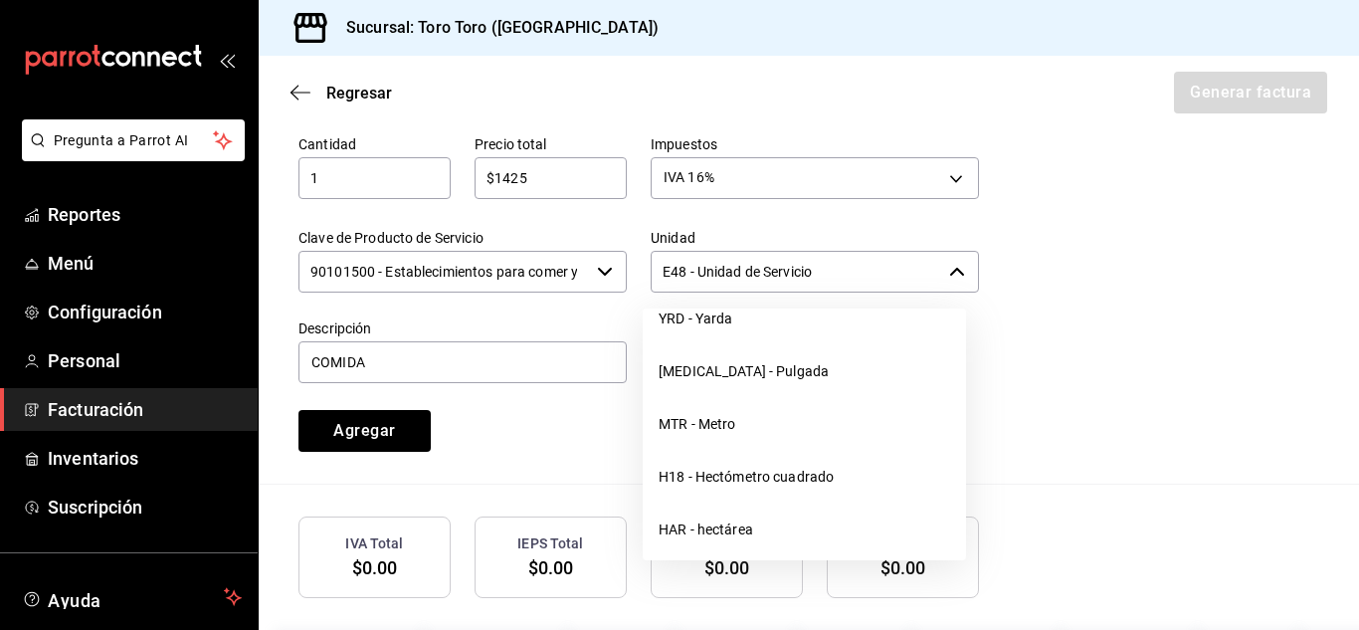
scroll to position [299, 0]
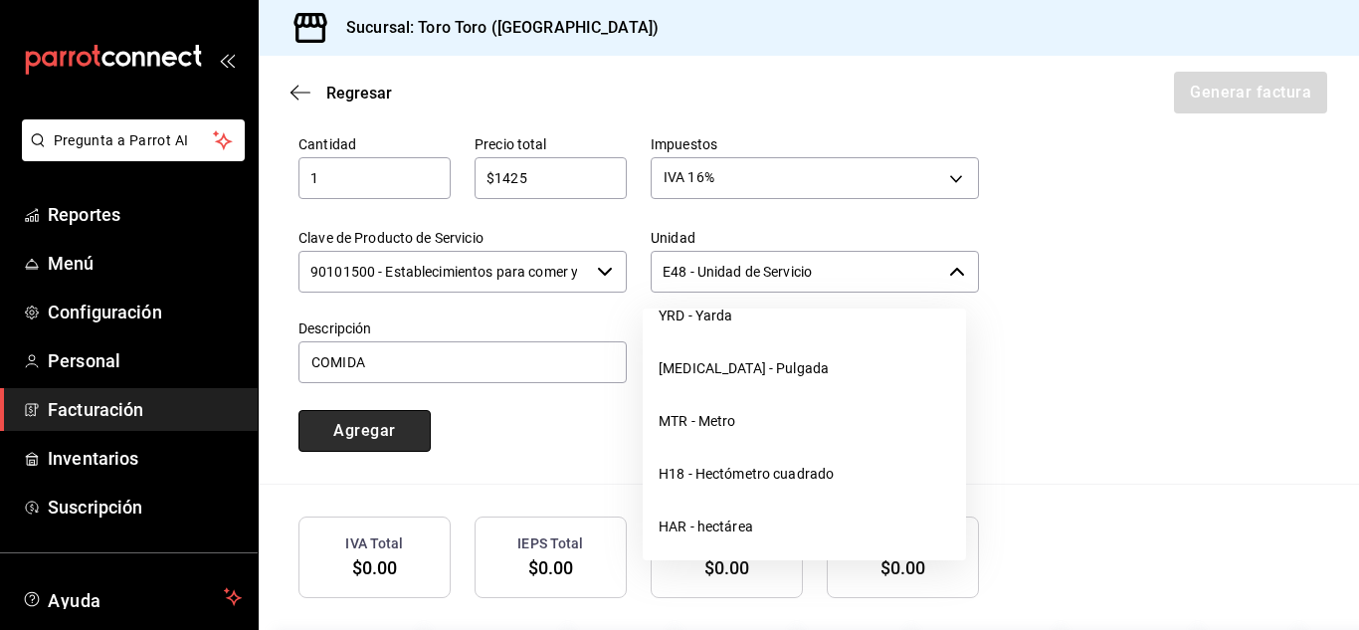
click at [346, 428] on button "Agregar" at bounding box center [365, 431] width 132 height 42
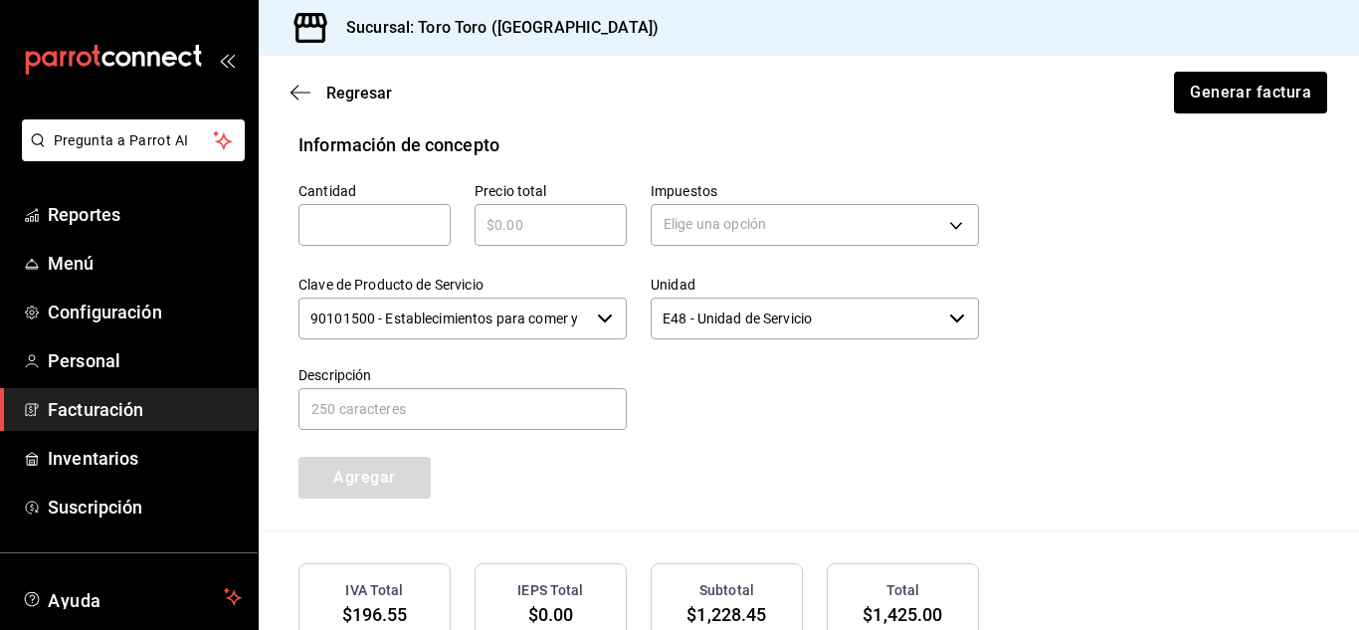
scroll to position [822, 0]
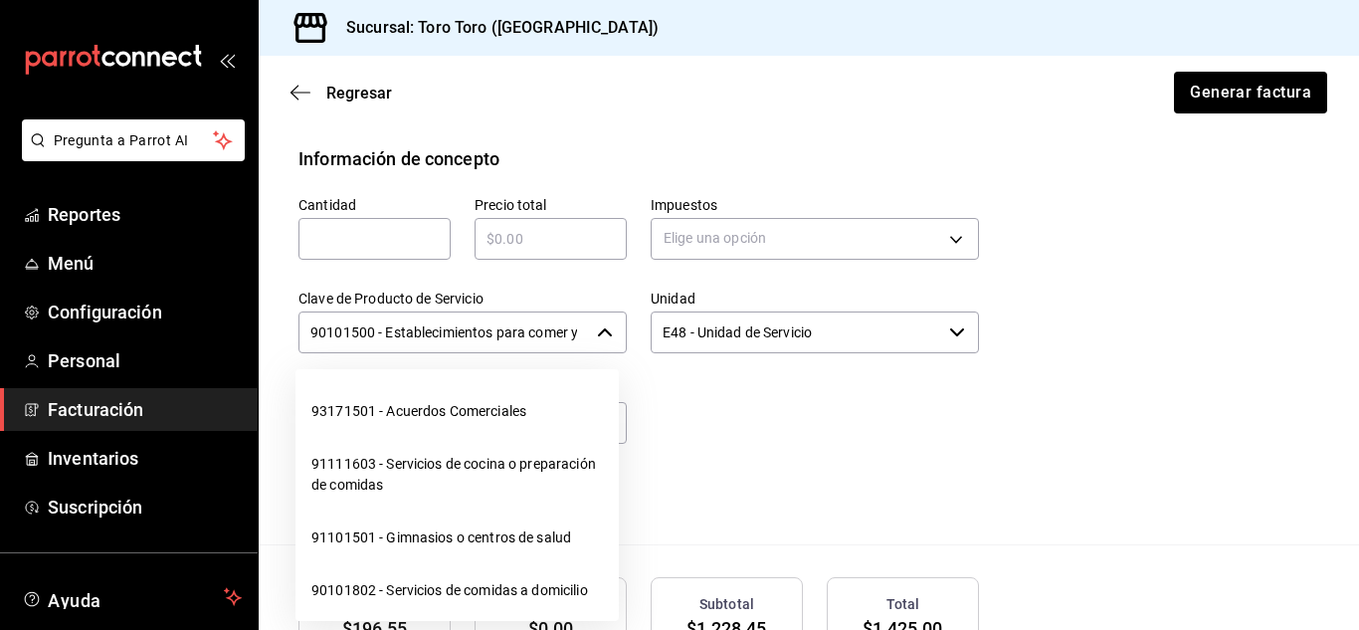
click at [602, 339] on icon "button" at bounding box center [605, 332] width 16 height 16
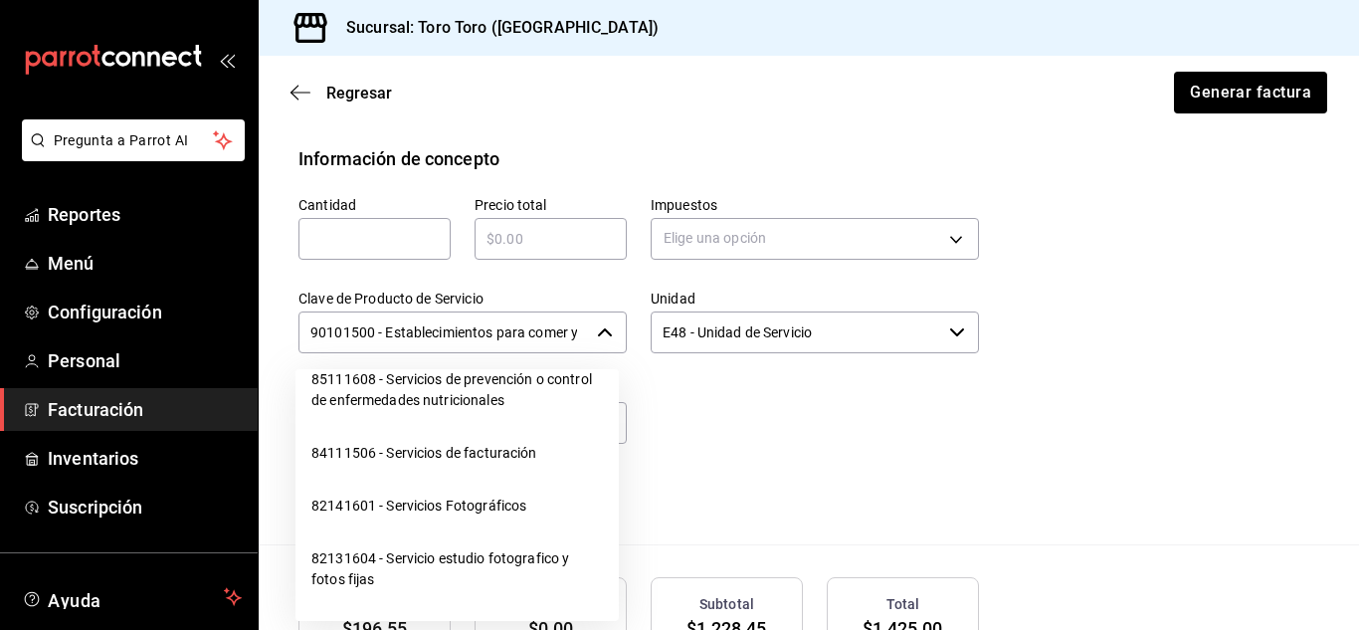
scroll to position [896, 0]
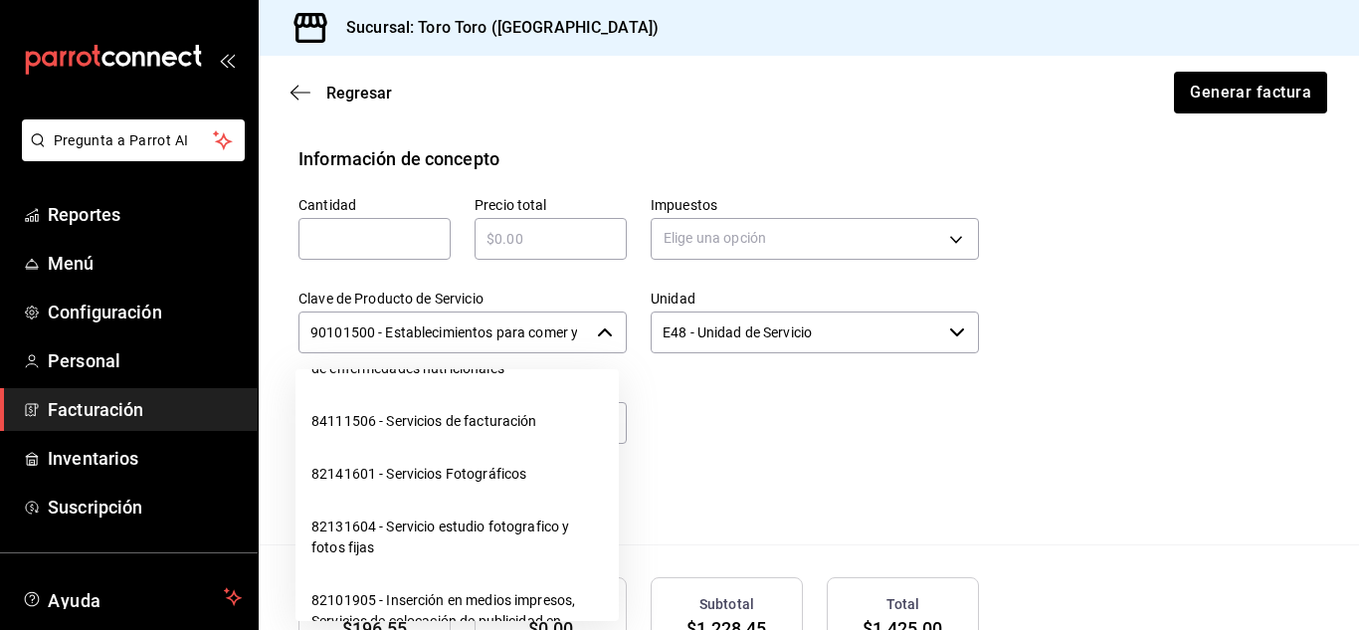
click at [925, 493] on div "Cantidad ​ Precio total ​ Impuestos Elige una opción Clave de Producto de Servi…" at bounding box center [627, 342] width 705 height 340
click at [602, 330] on icon "button" at bounding box center [605, 332] width 14 height 8
click at [1090, 433] on div "Cantidad ​ Precio total ​ Impuestos Elige una opción Clave de Producto de Servi…" at bounding box center [809, 358] width 1021 height 372
click at [303, 84] on icon "button" at bounding box center [301, 93] width 20 height 18
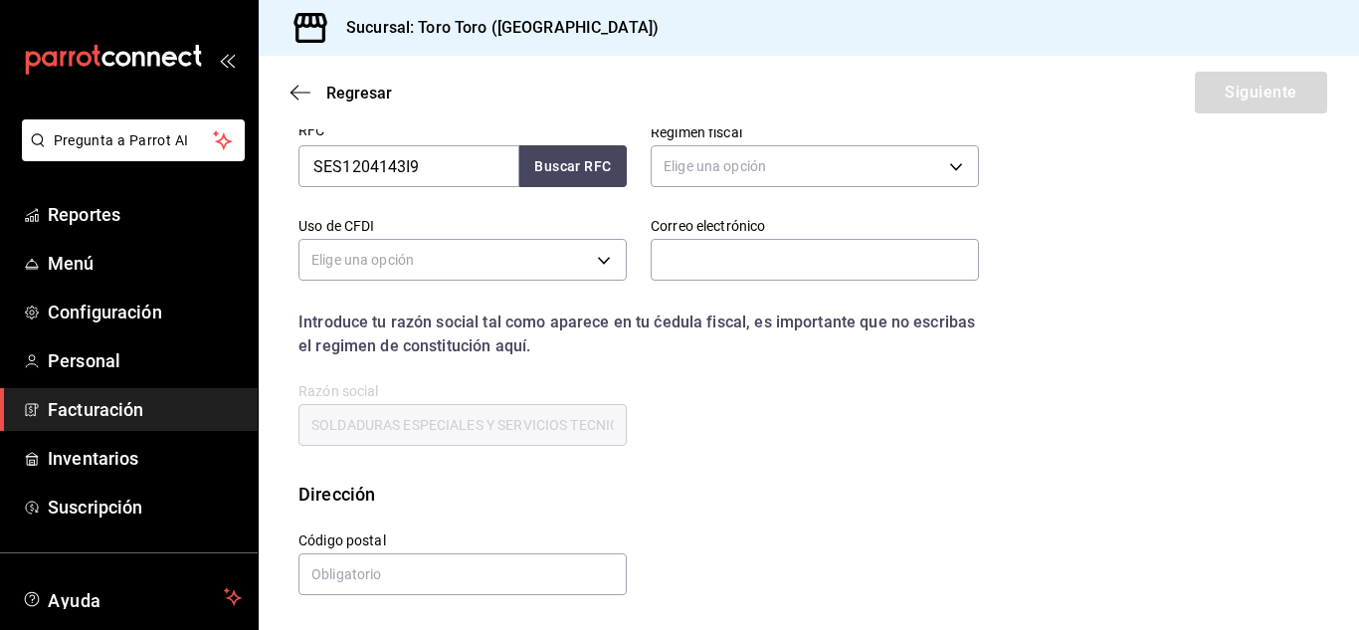
scroll to position [322, 0]
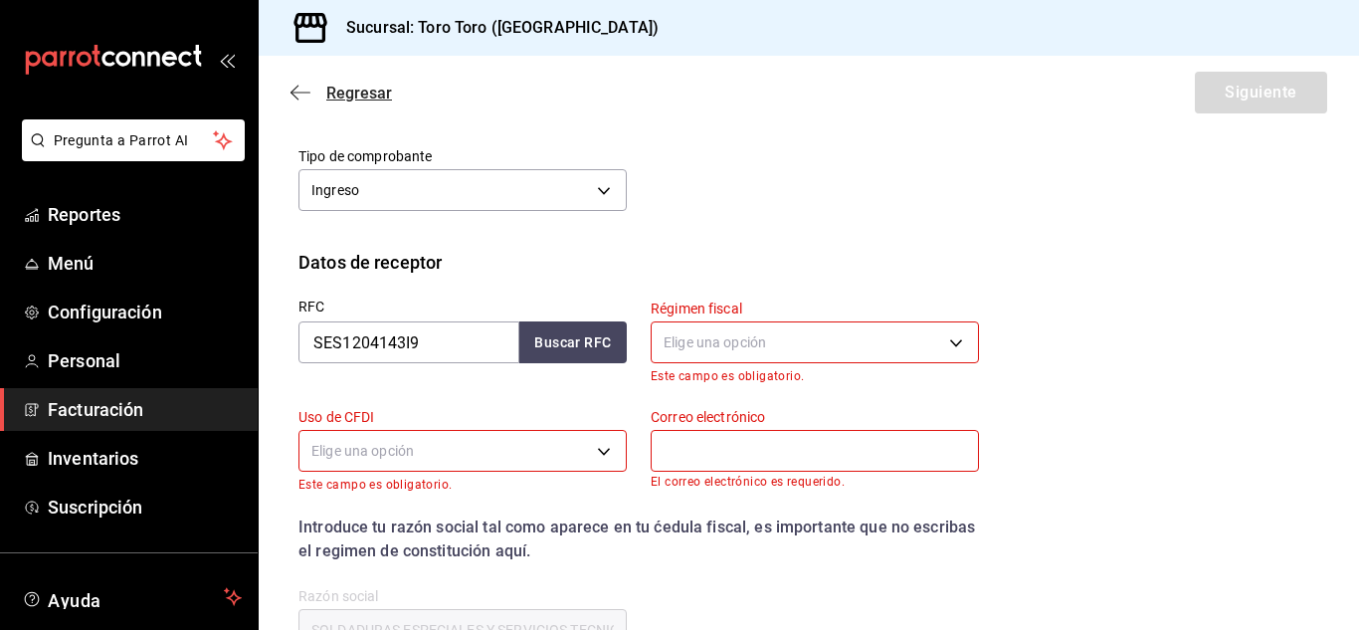
click at [302, 91] on icon "button" at bounding box center [301, 93] width 20 height 18
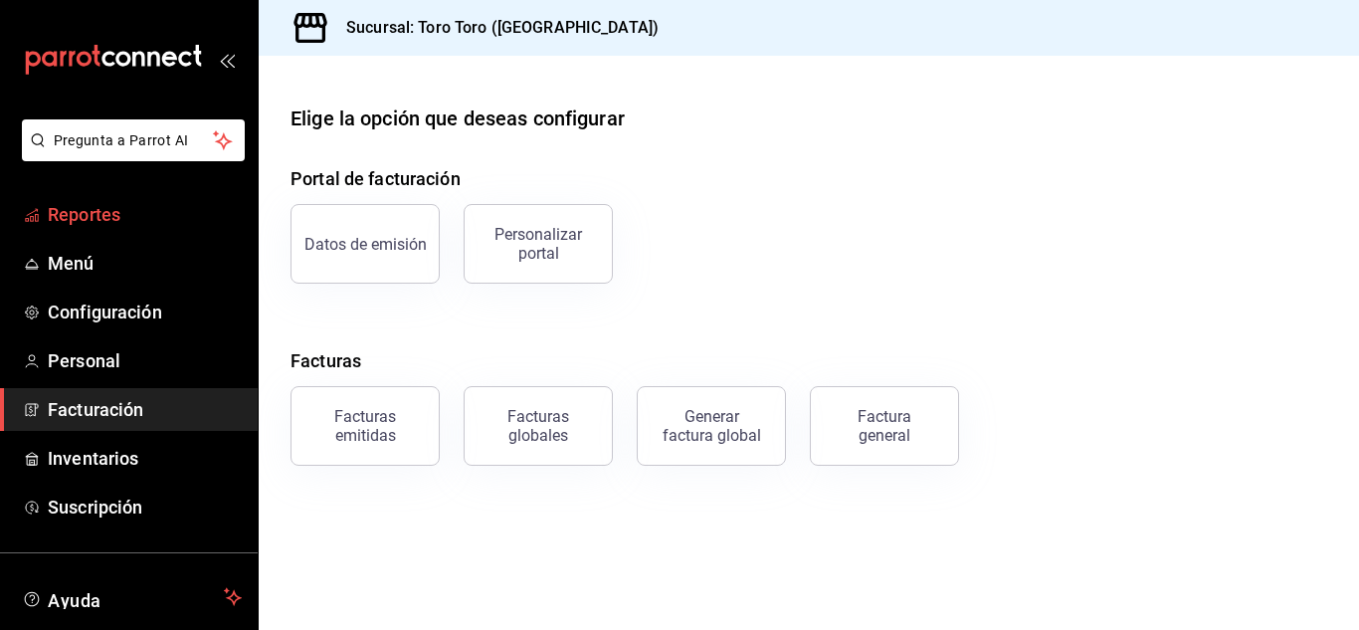
click at [92, 228] on link "Reportes" at bounding box center [129, 214] width 258 height 43
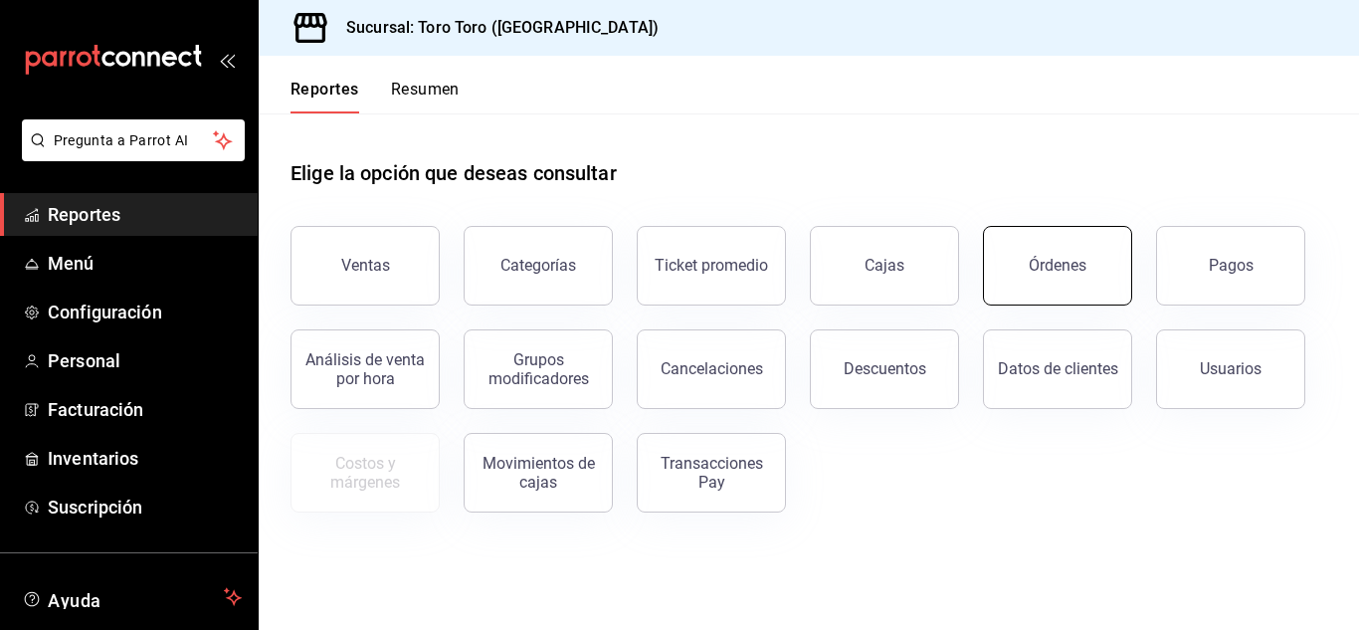
click at [1054, 269] on div "Órdenes" at bounding box center [1058, 265] width 58 height 19
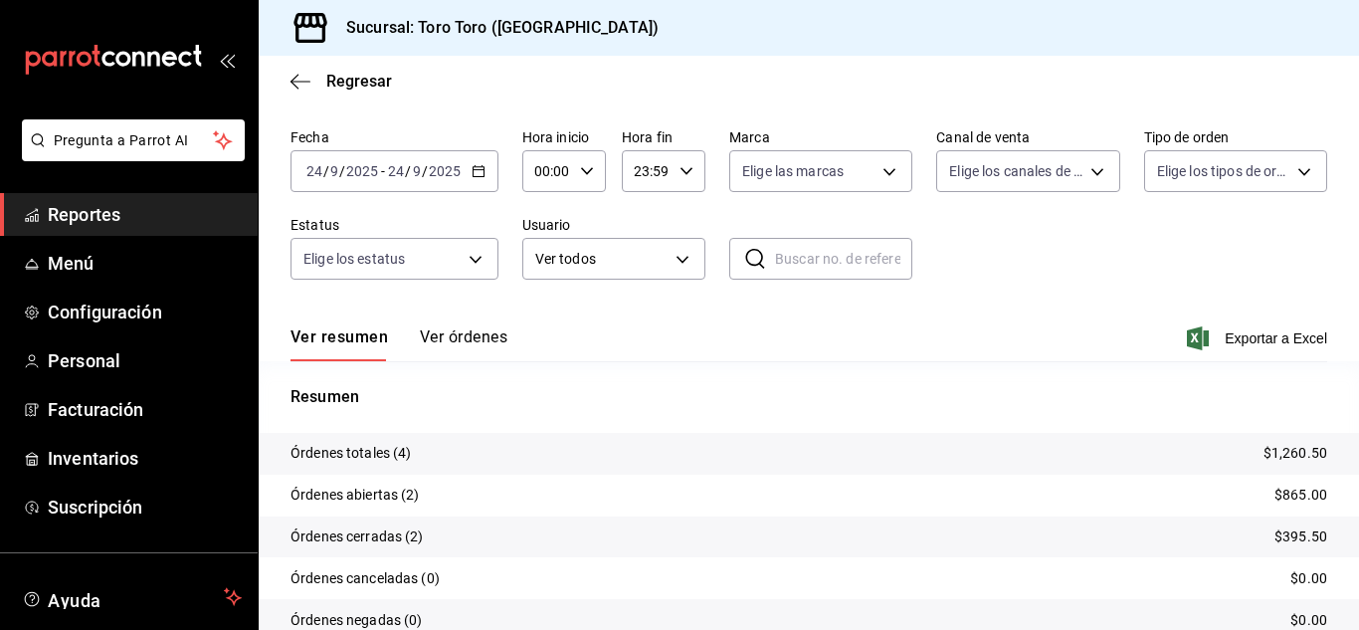
scroll to position [100, 0]
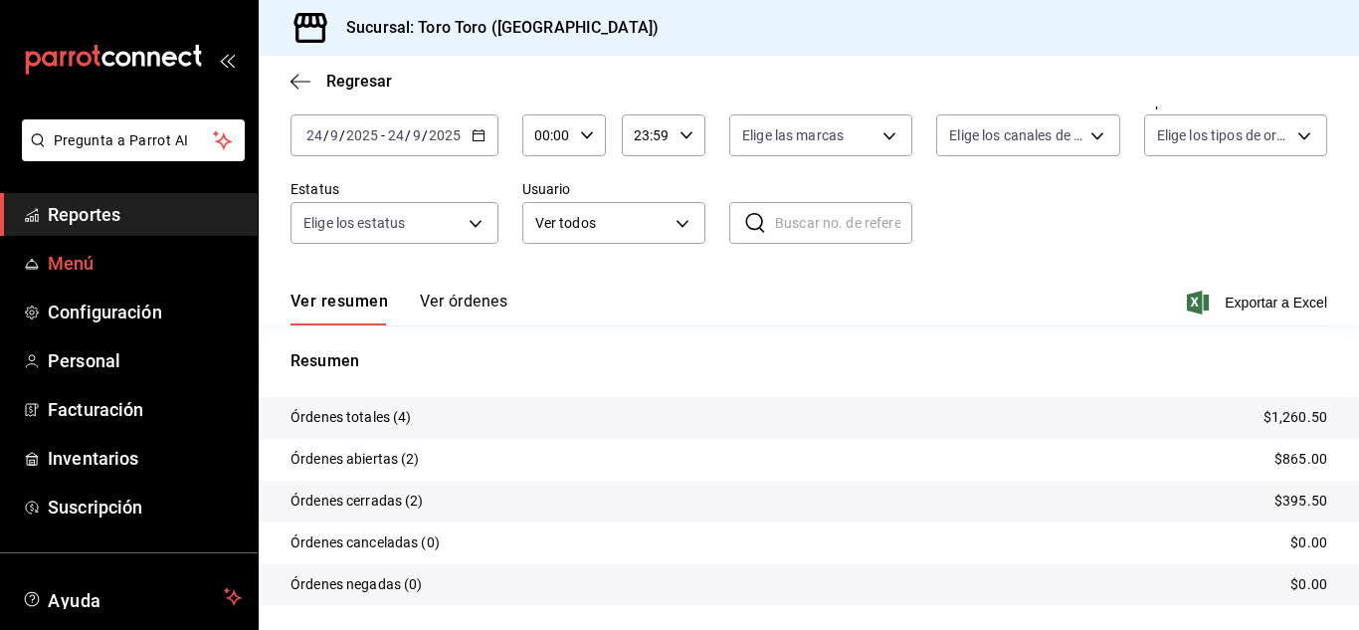
drag, startPoint x: 117, startPoint y: 219, endPoint x: 139, endPoint y: 243, distance: 32.4
click at [117, 219] on span "Reportes" at bounding box center [145, 214] width 194 height 27
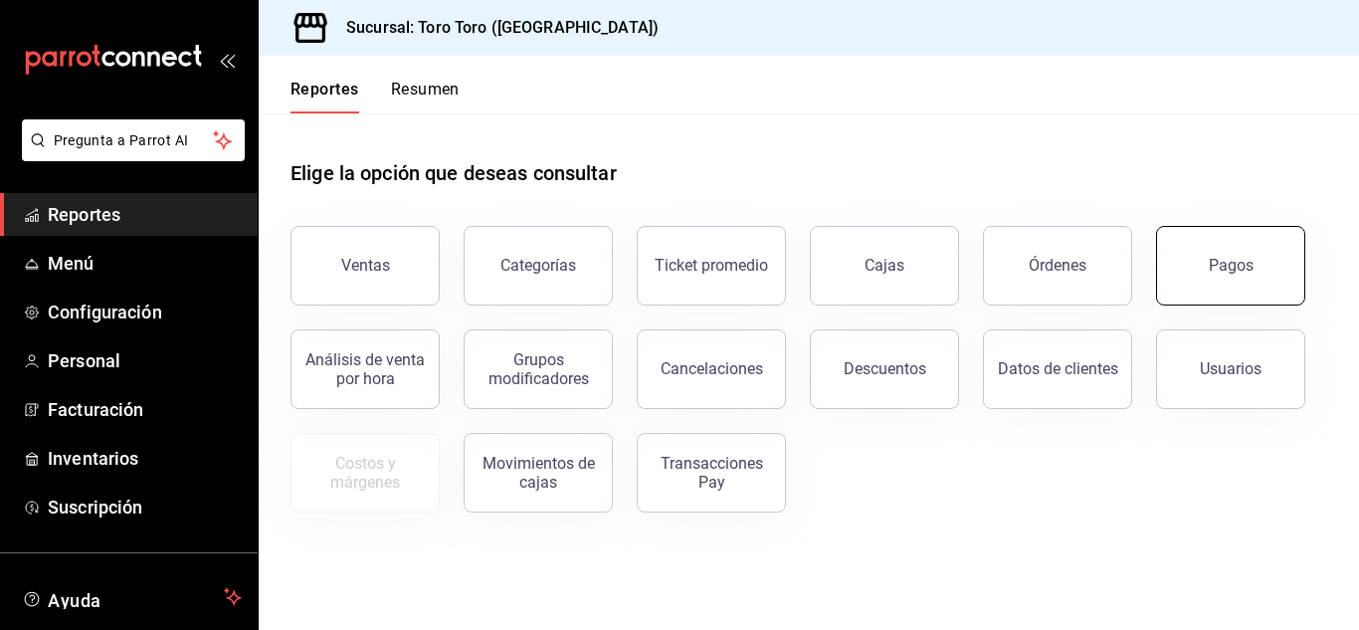
click at [1268, 271] on button "Pagos" at bounding box center [1230, 266] width 149 height 80
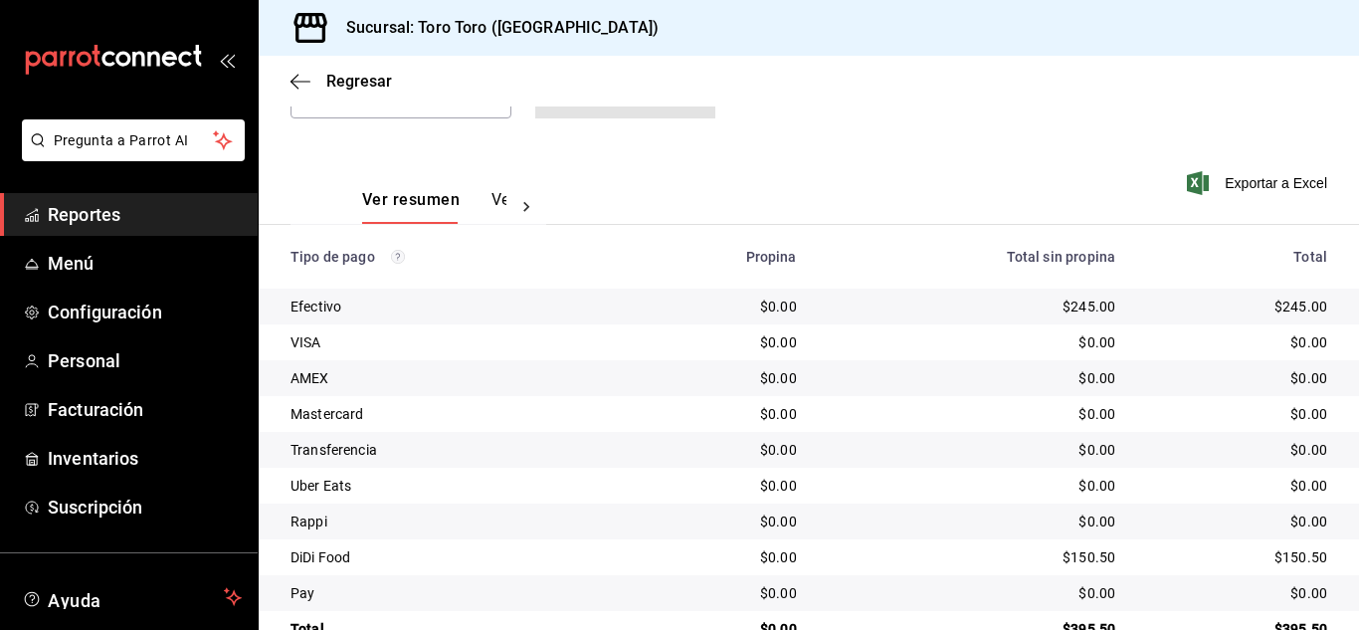
scroll to position [285, 0]
